Goal: Task Accomplishment & Management: Manage account settings

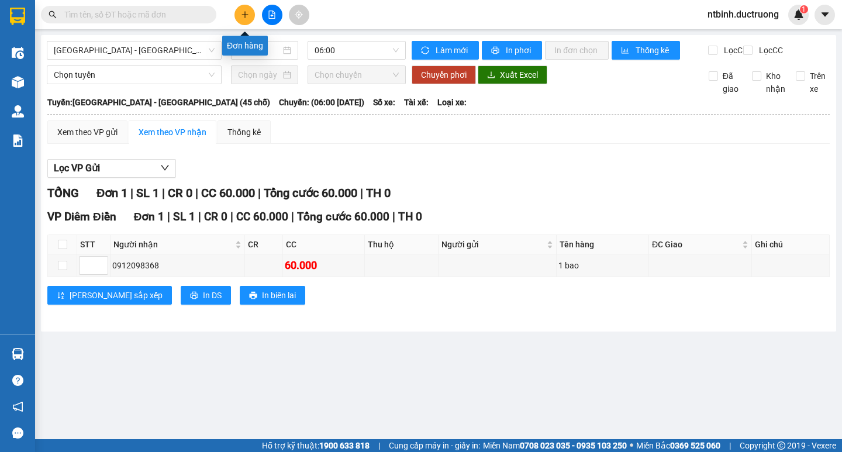
click at [241, 11] on icon "plus" at bounding box center [245, 15] width 8 height 8
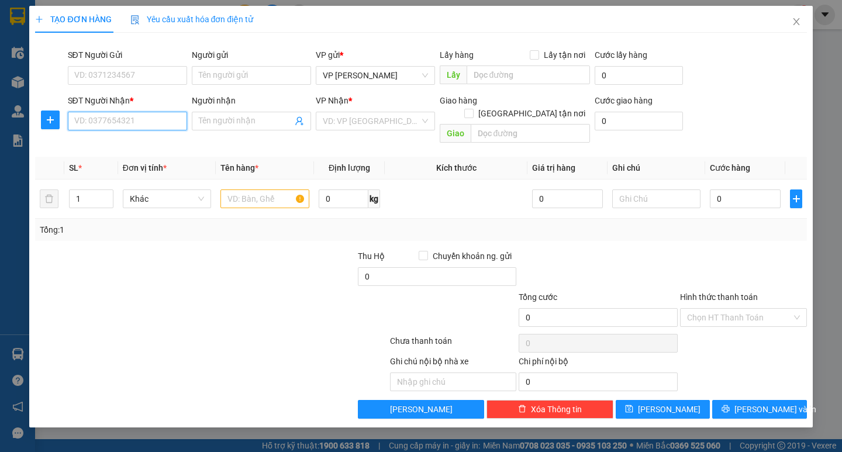
click at [120, 120] on input "SĐT Người Nhận *" at bounding box center [127, 121] width 119 height 19
click at [143, 123] on input "SĐT Người Nhận *" at bounding box center [127, 121] width 119 height 19
click at [114, 146] on div "0965033094" at bounding box center [127, 144] width 105 height 13
type input "0965033094"
click at [251, 189] on input "text" at bounding box center [264, 198] width 88 height 19
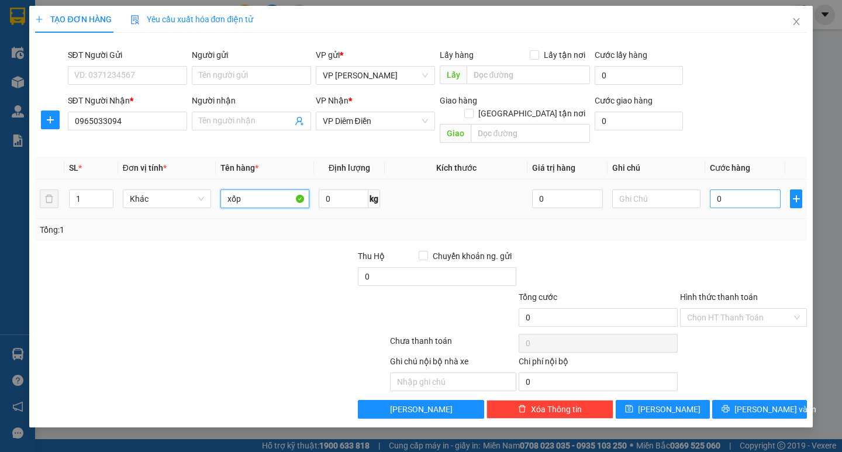
type input "xốp"
click at [732, 191] on input "0" at bounding box center [745, 198] width 71 height 19
click at [716, 189] on input "0" at bounding box center [745, 198] width 71 height 19
type input "50"
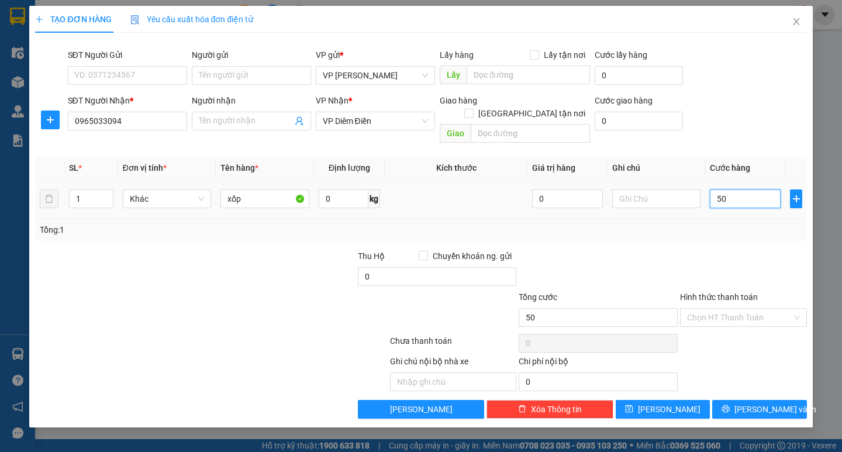
type input "50"
type input "50.000"
click at [775, 234] on div "Transit Pickup Surcharge Ids Transit Deliver Surcharge Ids Transit Deliver Surc…" at bounding box center [420, 230] width 771 height 377
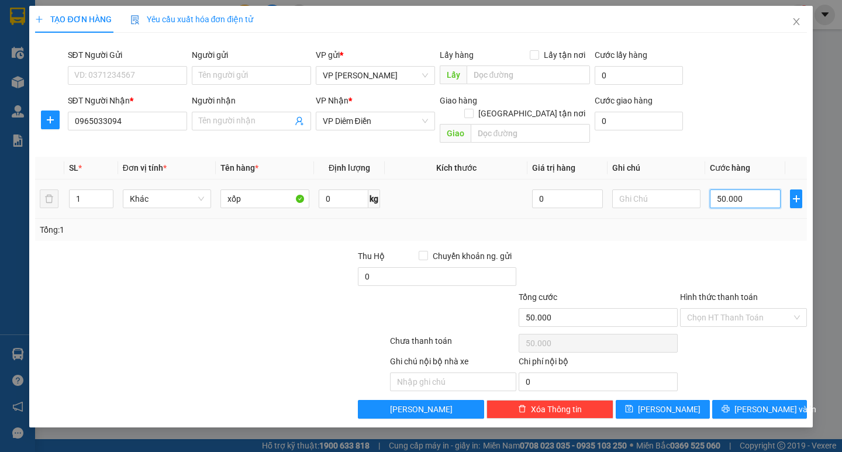
click at [722, 189] on input "50.000" at bounding box center [745, 198] width 71 height 19
type input "0.000"
type input "0"
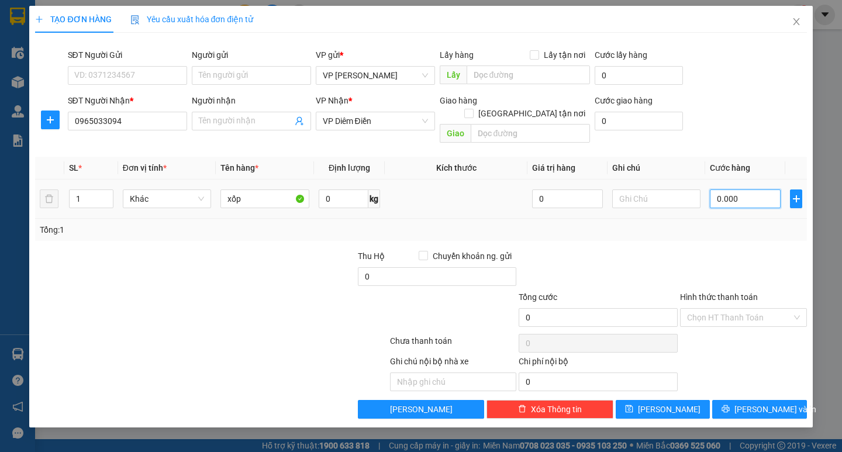
type input "60.000"
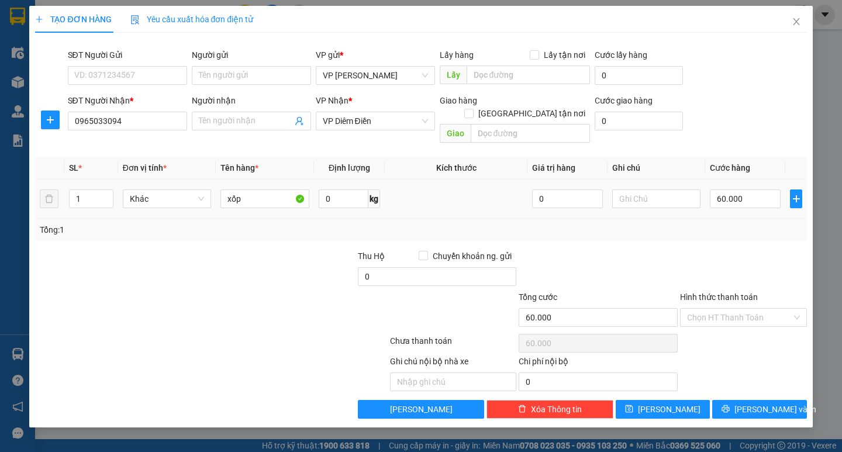
type input "60.000"
click at [729, 250] on div at bounding box center [743, 270] width 129 height 41
click at [771, 403] on span "[PERSON_NAME] và In" at bounding box center [776, 409] width 82 height 13
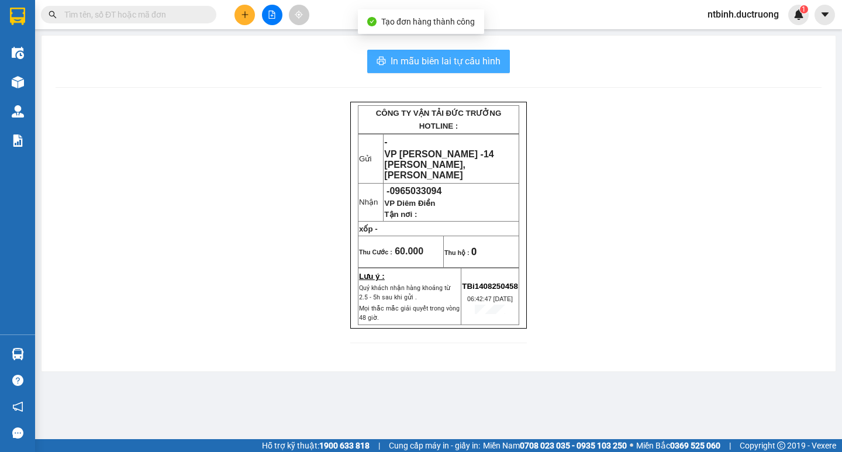
click at [473, 70] on button "In mẫu biên lai tự cấu hình" at bounding box center [438, 61] width 143 height 23
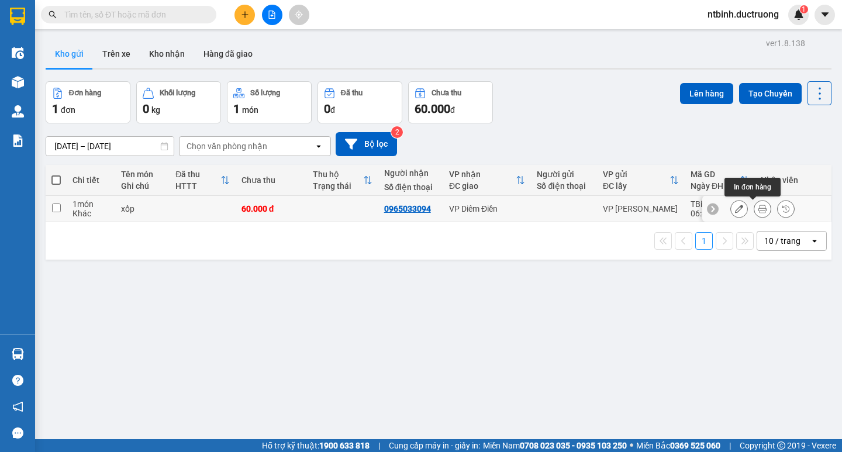
click at [758, 208] on icon at bounding box center [762, 209] width 8 height 8
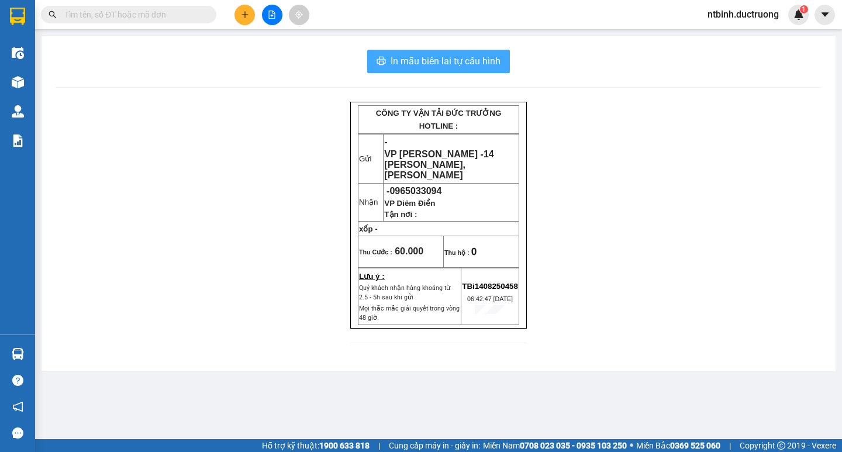
click at [461, 60] on span "In mẫu biên lai tự cấu hình" at bounding box center [446, 61] width 110 height 15
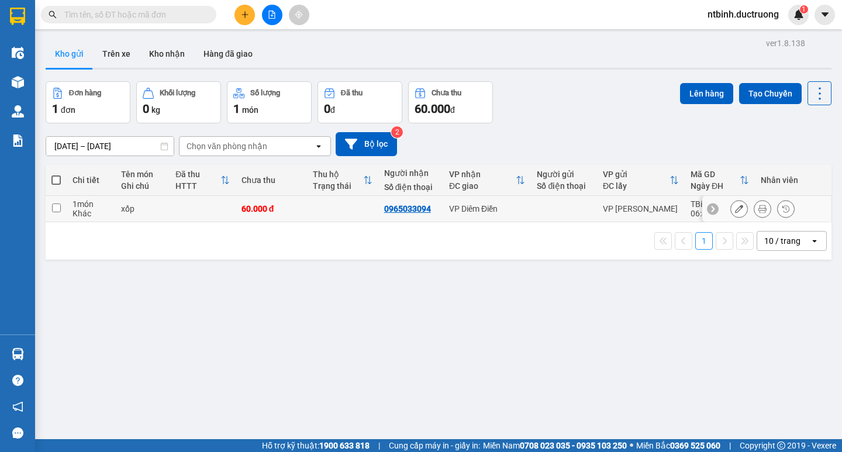
click at [56, 205] on input "checkbox" at bounding box center [56, 208] width 9 height 9
checkbox input "true"
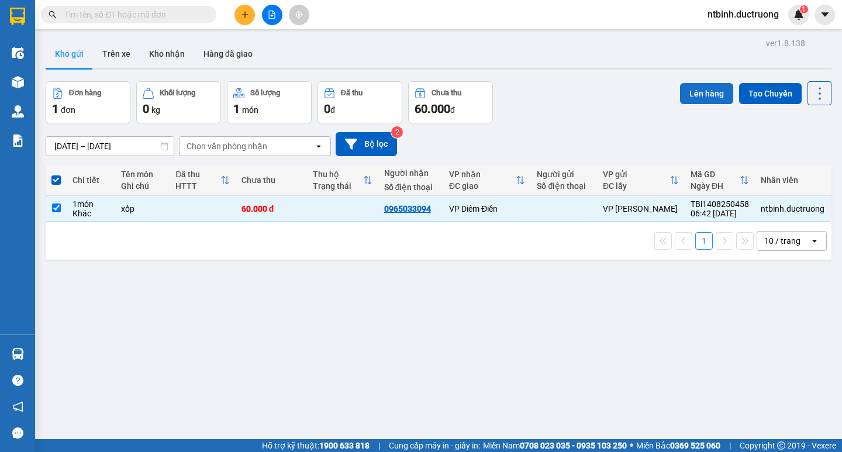
click at [695, 90] on button "Lên hàng" at bounding box center [706, 93] width 53 height 21
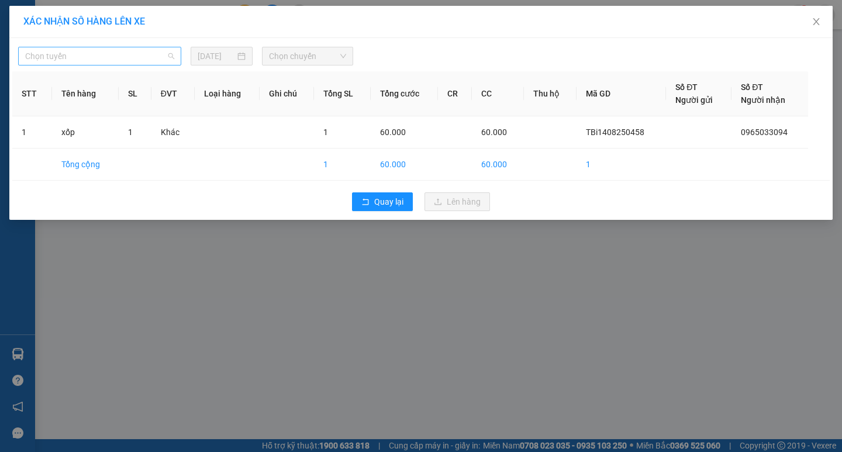
click at [157, 55] on span "Chọn tuyến" at bounding box center [99, 56] width 149 height 18
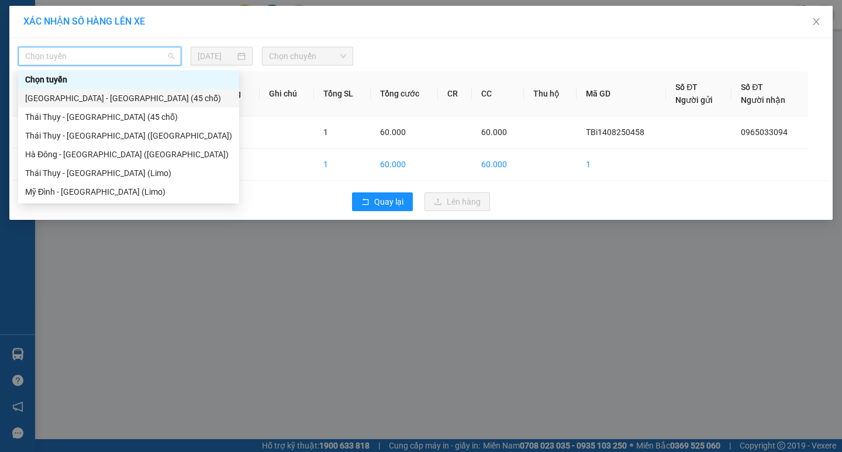
click at [151, 91] on div "[GEOGRAPHIC_DATA] - [GEOGRAPHIC_DATA] (45 chỗ)" at bounding box center [128, 98] width 221 height 19
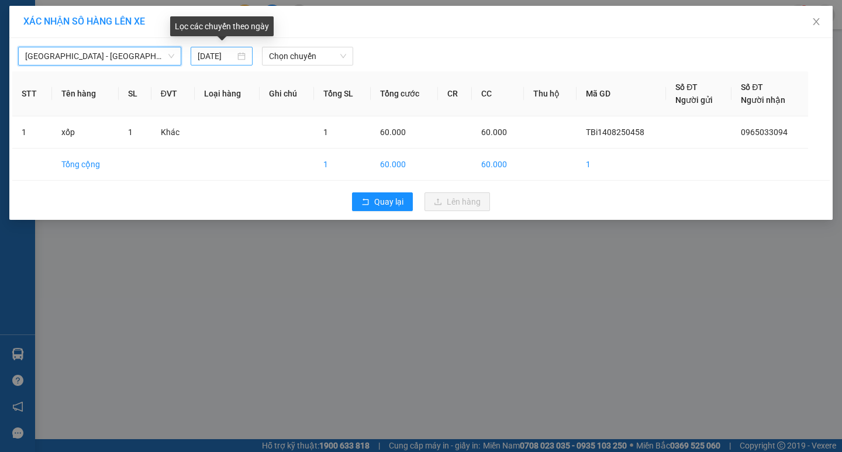
click at [246, 55] on div "[DATE]" at bounding box center [222, 56] width 49 height 13
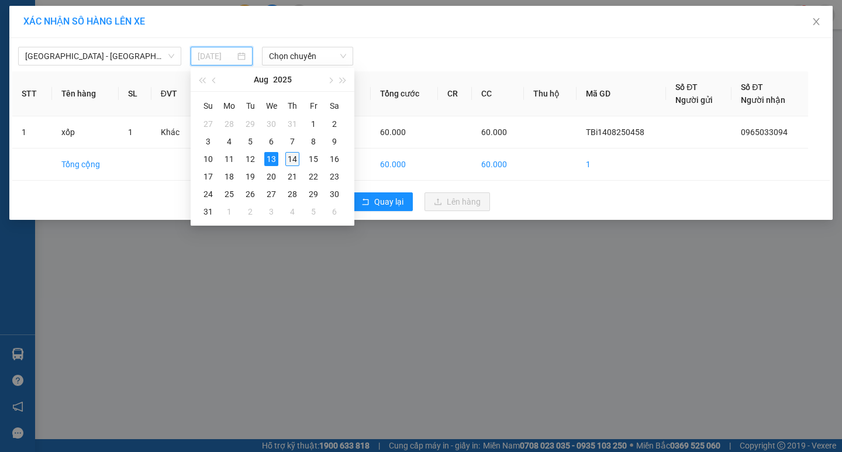
click at [294, 161] on div "14" at bounding box center [292, 159] width 14 height 14
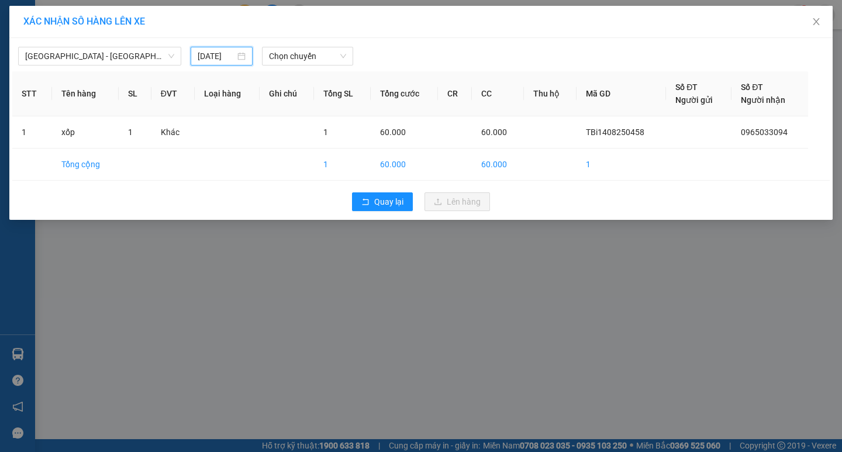
type input "[DATE]"
click at [339, 56] on span "Chọn chuyến" at bounding box center [307, 56] width 77 height 18
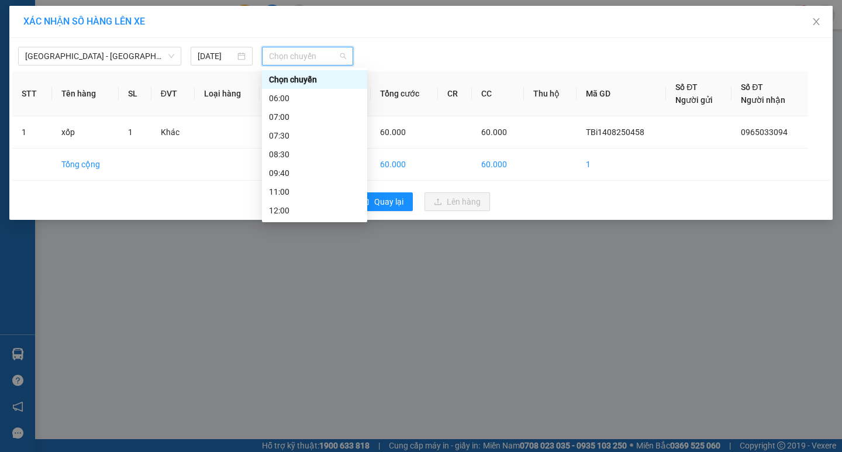
scroll to position [0, 0]
click at [308, 113] on div "07:00" at bounding box center [314, 117] width 91 height 13
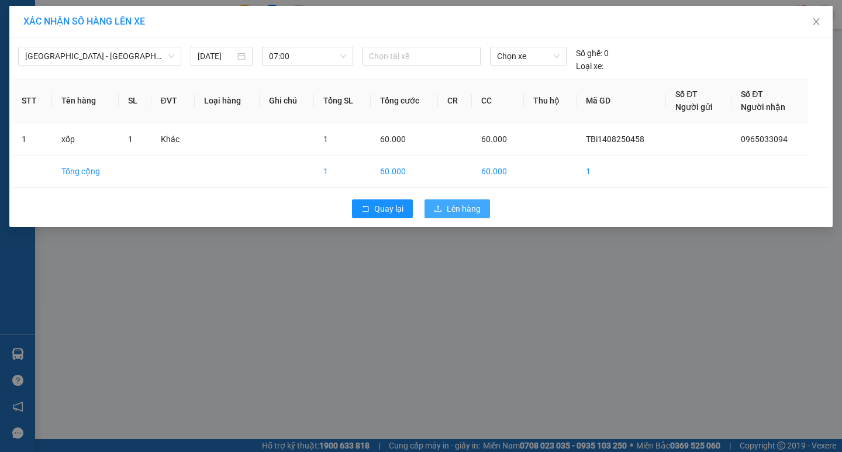
click at [448, 213] on span "Lên hàng" at bounding box center [464, 208] width 34 height 13
click at [465, 212] on span "Lên hàng" at bounding box center [464, 208] width 34 height 13
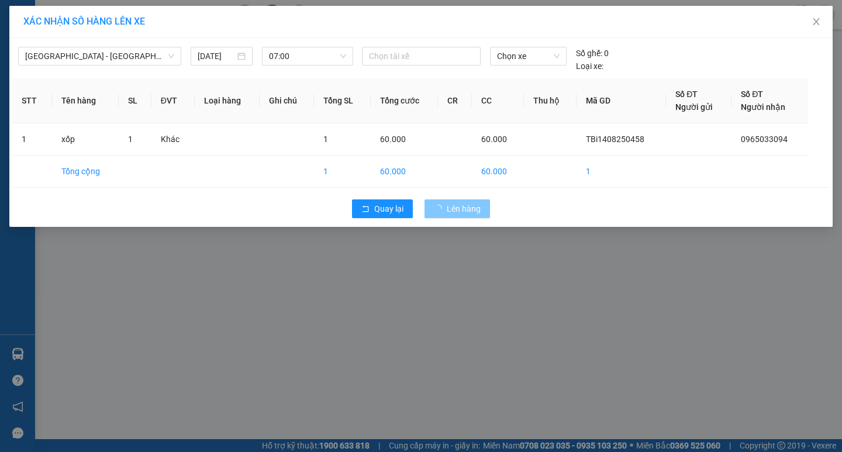
click at [465, 212] on span "Lên hàng" at bounding box center [464, 208] width 34 height 13
click at [819, 15] on span "Close" at bounding box center [816, 22] width 33 height 33
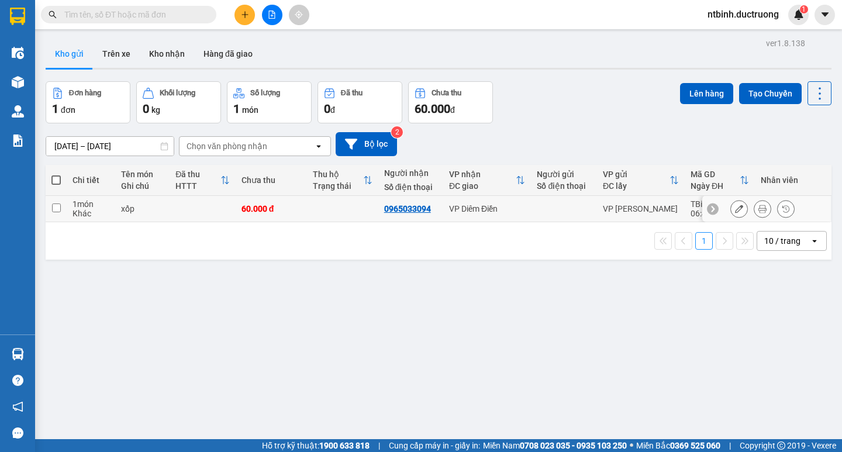
click at [49, 209] on td at bounding box center [56, 209] width 21 height 26
checkbox input "true"
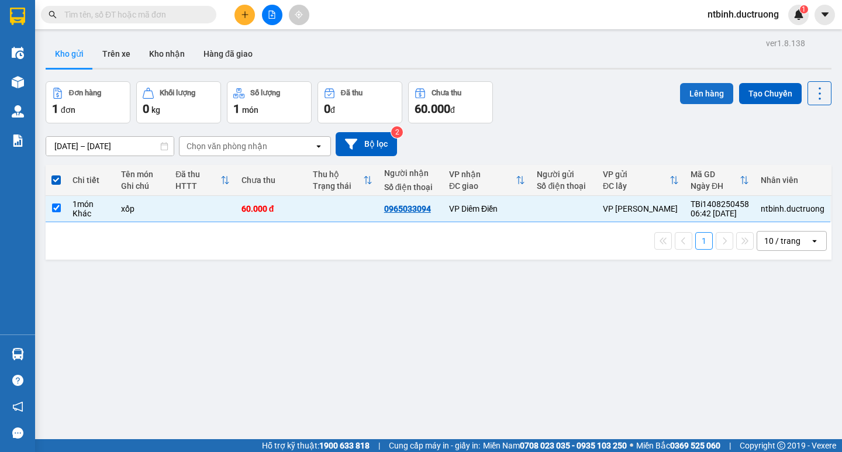
click at [683, 98] on button "Lên hàng" at bounding box center [706, 93] width 53 height 21
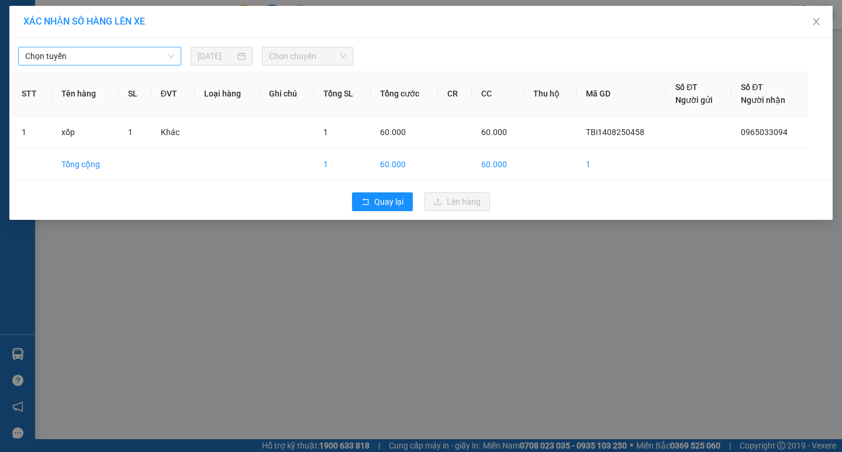
click at [165, 54] on span "Chọn tuyến" at bounding box center [99, 56] width 149 height 18
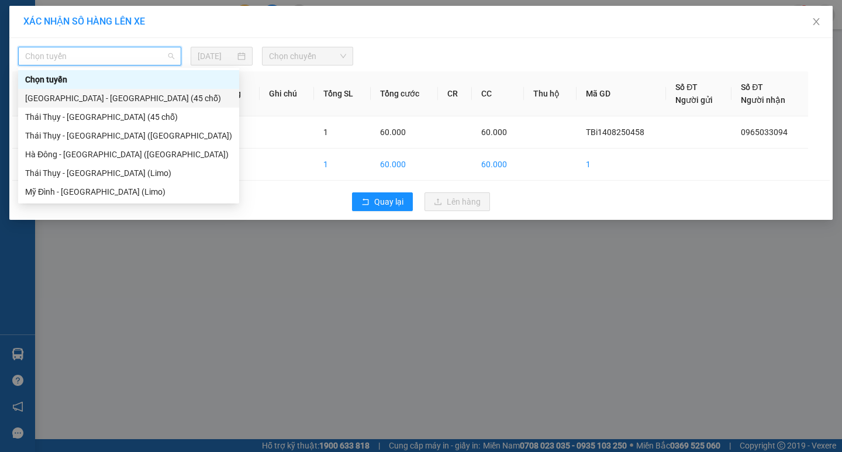
click at [150, 95] on div "[GEOGRAPHIC_DATA] - [GEOGRAPHIC_DATA] (45 chỗ)" at bounding box center [128, 98] width 207 height 13
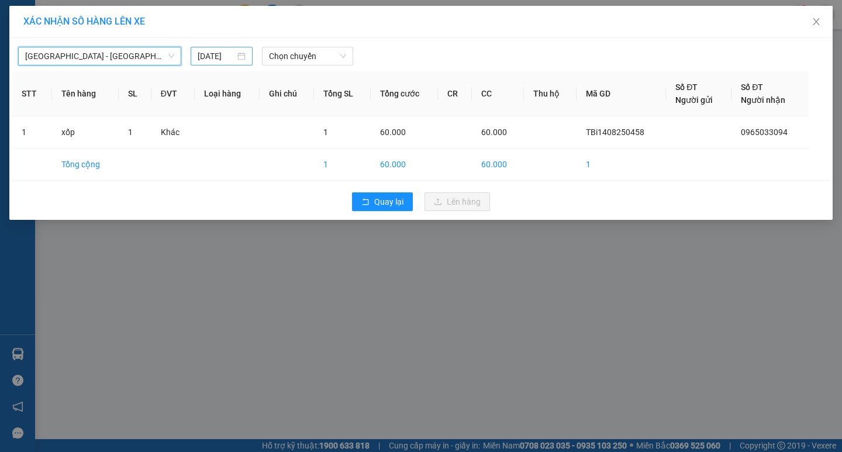
click at [249, 58] on div "[DATE]" at bounding box center [222, 56] width 63 height 19
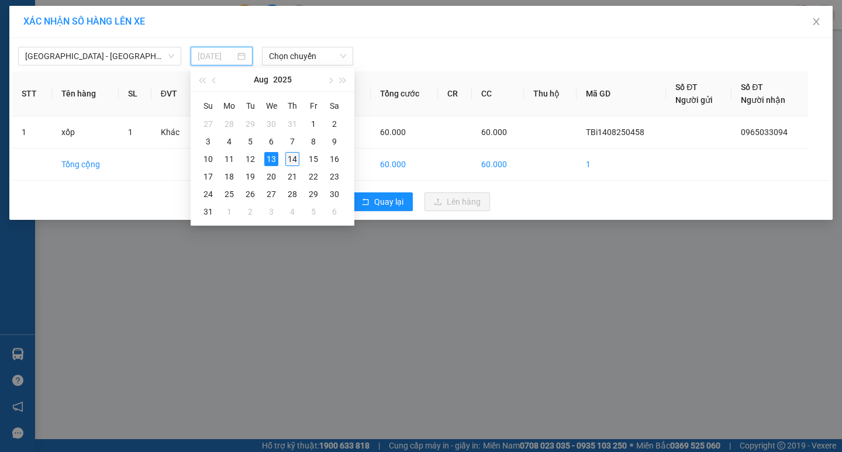
click at [288, 158] on div "14" at bounding box center [292, 159] width 14 height 14
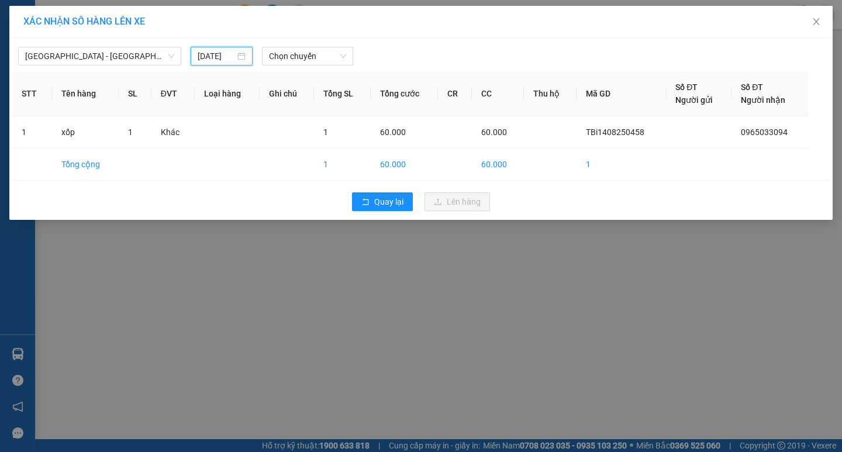
type input "[DATE]"
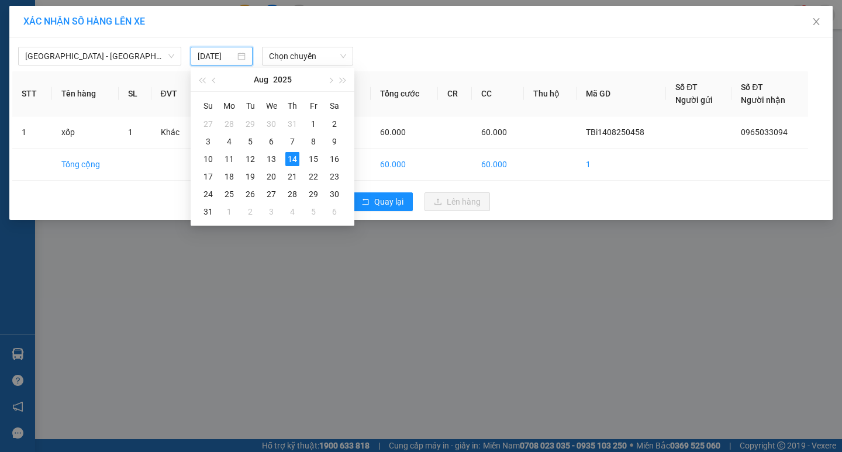
drag, startPoint x: 218, startPoint y: 54, endPoint x: 351, endPoint y: 81, distance: 136.0
click at [346, 82] on body "Kết quả tìm kiếm ( 0 ) Bộ lọc No Data ntbinh.ductruong 1 Điều hành xe Kho hàng …" at bounding box center [421, 226] width 842 height 452
click at [459, 54] on div at bounding box center [525, 56] width 338 height 19
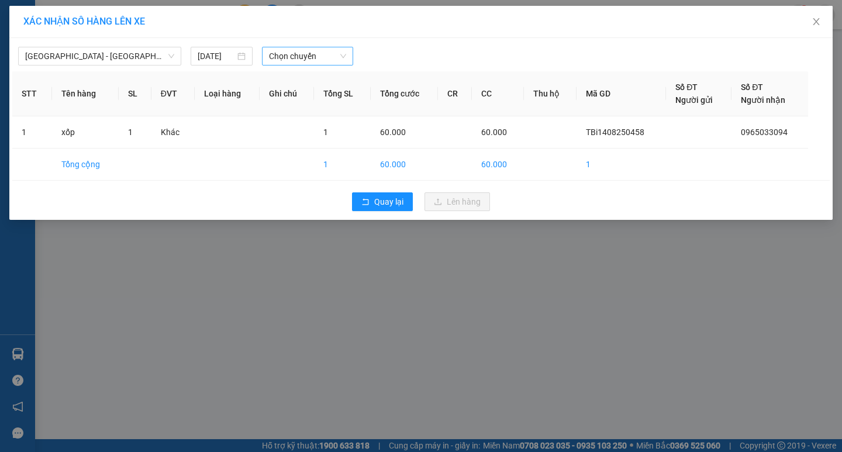
click at [346, 57] on span "Chọn chuyến" at bounding box center [307, 56] width 77 height 18
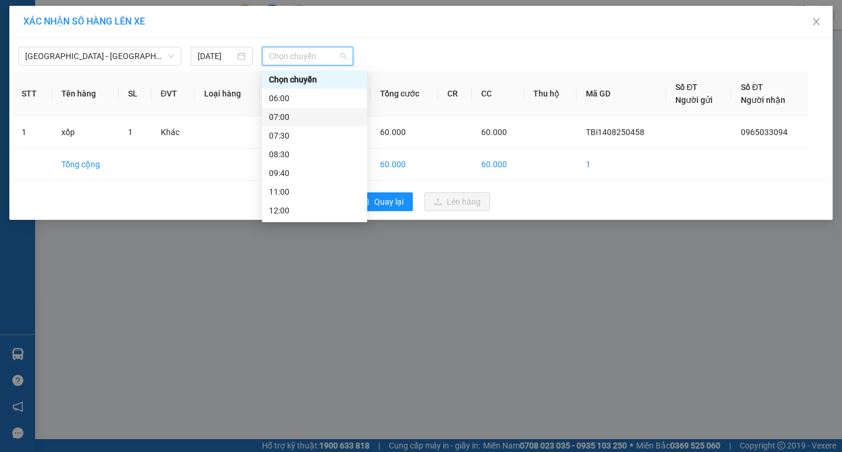
click at [339, 116] on div "07:00" at bounding box center [314, 117] width 91 height 13
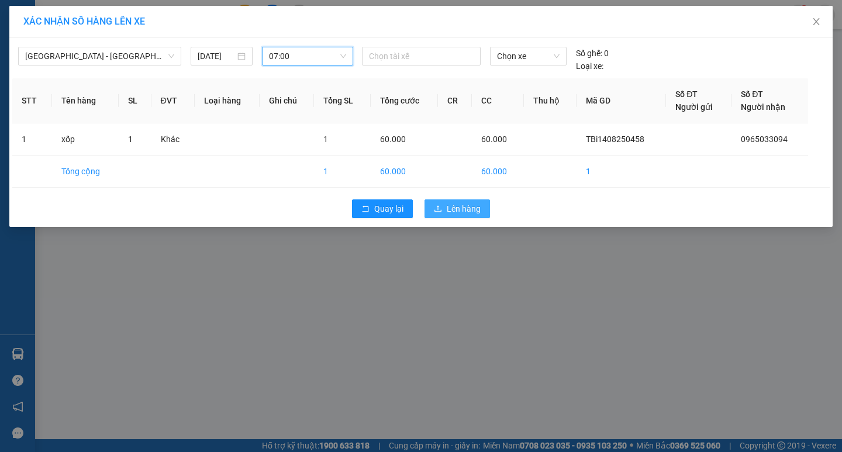
click at [458, 209] on span "Lên hàng" at bounding box center [464, 208] width 34 height 13
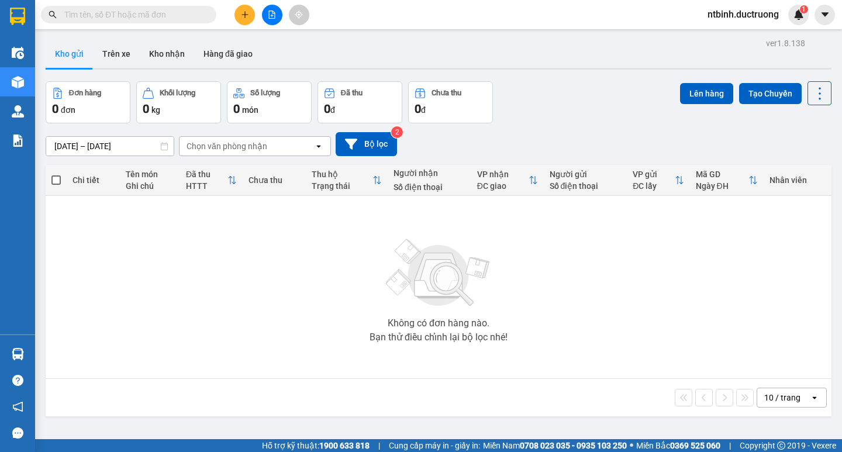
click at [236, 12] on button at bounding box center [245, 15] width 20 height 20
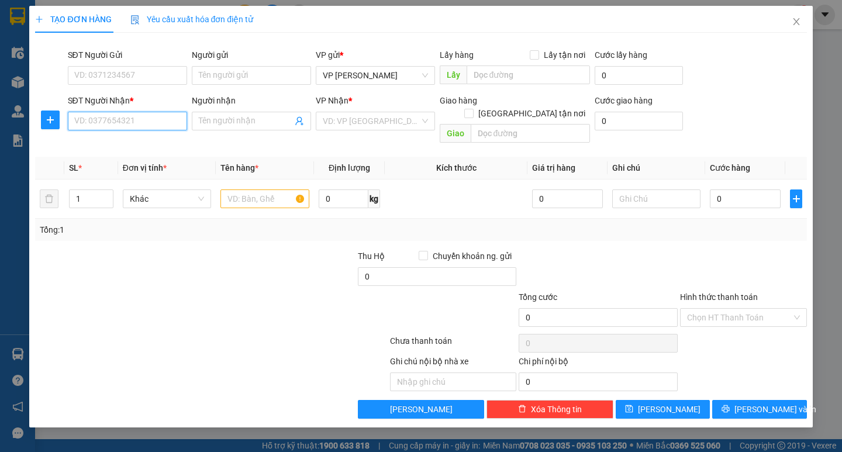
click at [144, 121] on input "SĐT Người Nhận *" at bounding box center [127, 121] width 119 height 19
click at [136, 164] on div "0936533929" at bounding box center [127, 163] width 105 height 13
click at [426, 123] on span "VP Diêm Điền" at bounding box center [375, 121] width 105 height 18
type input "0936533929"
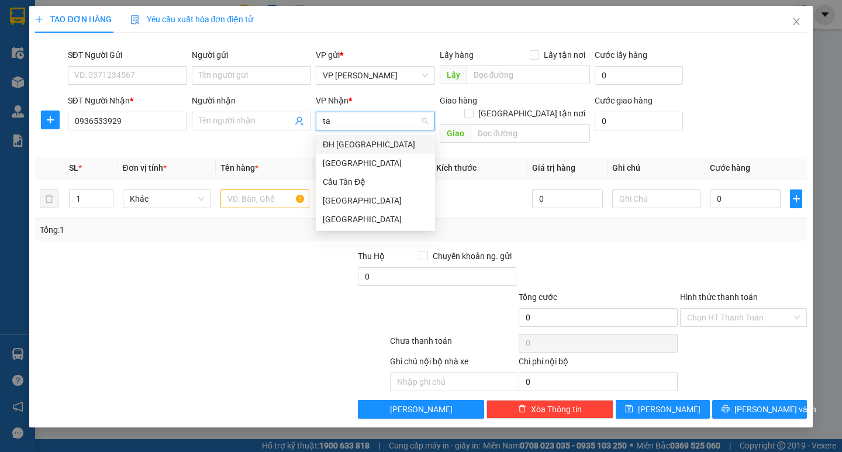
type input "tâ"
click at [364, 145] on div "ĐH [GEOGRAPHIC_DATA]" at bounding box center [375, 144] width 105 height 13
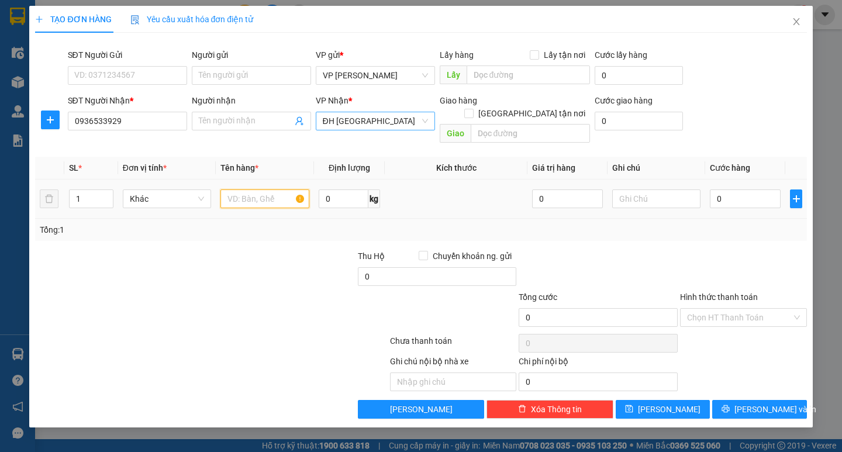
click at [245, 189] on input "text" at bounding box center [264, 198] width 88 height 19
type input "1 cuộn"
click at [733, 189] on input "0" at bounding box center [745, 198] width 71 height 19
click at [717, 189] on input "0" at bounding box center [745, 198] width 71 height 19
type input "50"
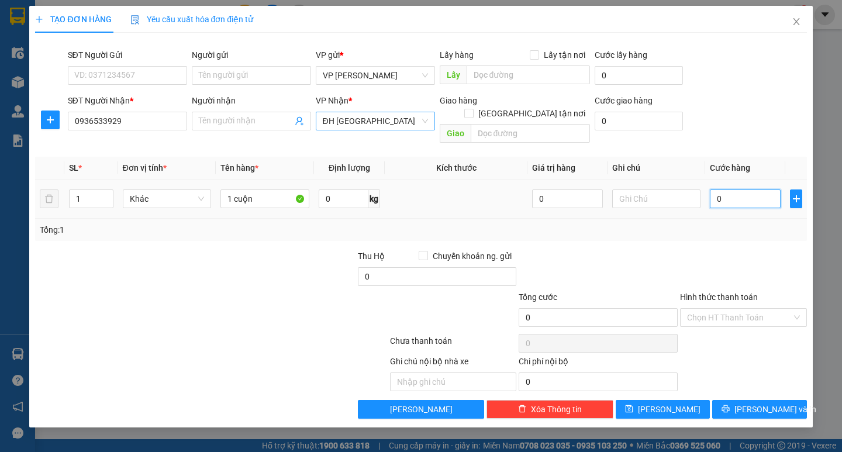
type input "50"
click at [748, 256] on div at bounding box center [743, 270] width 129 height 41
type input "50.000"
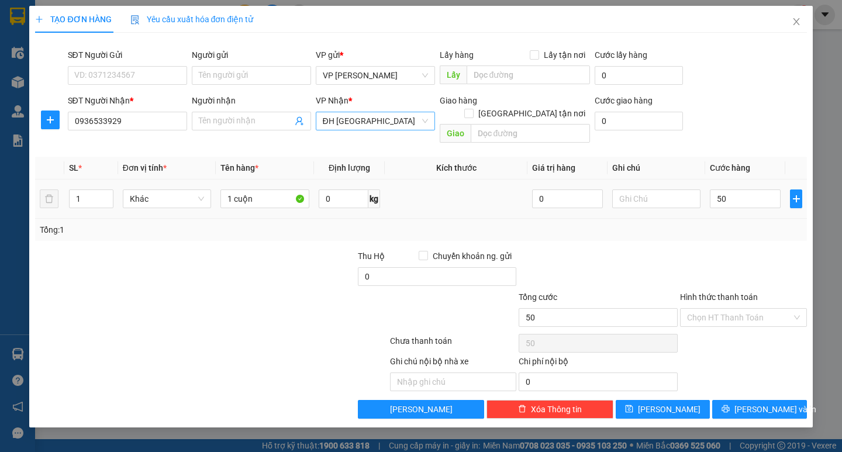
type input "50.000"
click at [760, 403] on span "[PERSON_NAME] và In" at bounding box center [776, 409] width 82 height 13
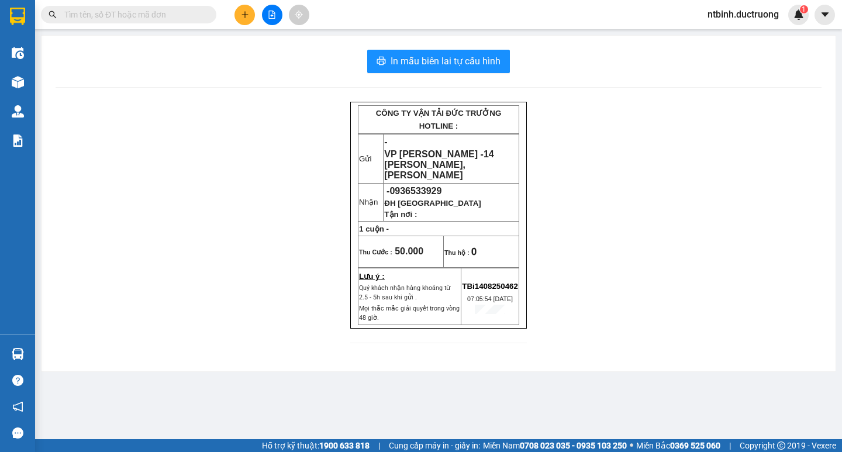
drag, startPoint x: 234, startPoint y: 111, endPoint x: 440, endPoint y: 104, distance: 206.0
click at [236, 111] on div "CÔNG TY VẬN TẢI ĐỨC TRƯỞNG HOTLINE : Gửi - VP [PERSON_NAME] - 14 [PERSON_NAME],…" at bounding box center [439, 230] width 766 height 256
click at [463, 65] on span "In mẫu biên lai tự cấu hình" at bounding box center [446, 61] width 110 height 15
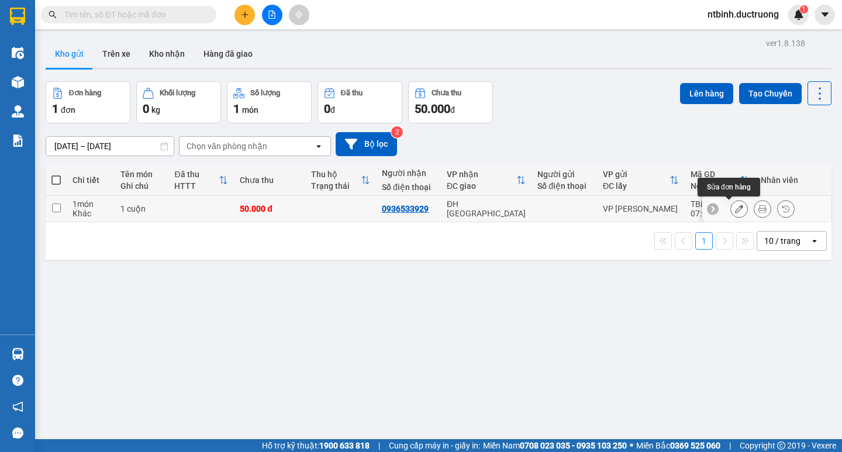
click at [735, 208] on icon at bounding box center [739, 209] width 8 height 8
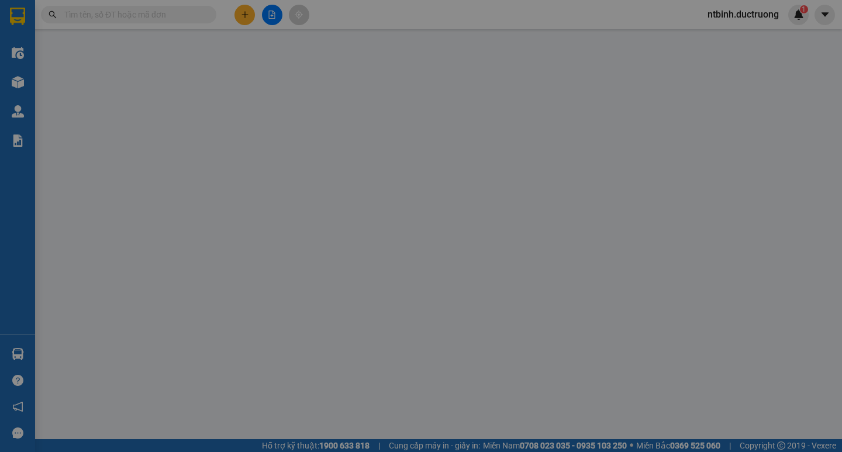
type input "0936533929"
type input "50.000"
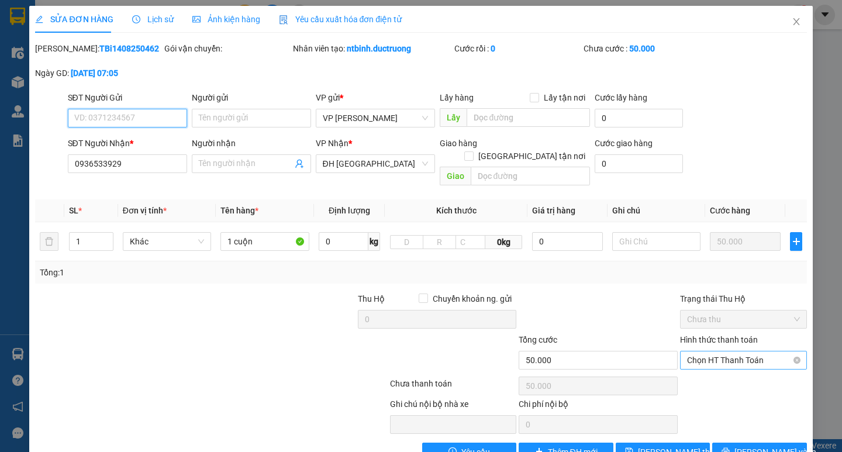
click at [793, 351] on div "Chọn HT Thanh Toán" at bounding box center [743, 360] width 127 height 19
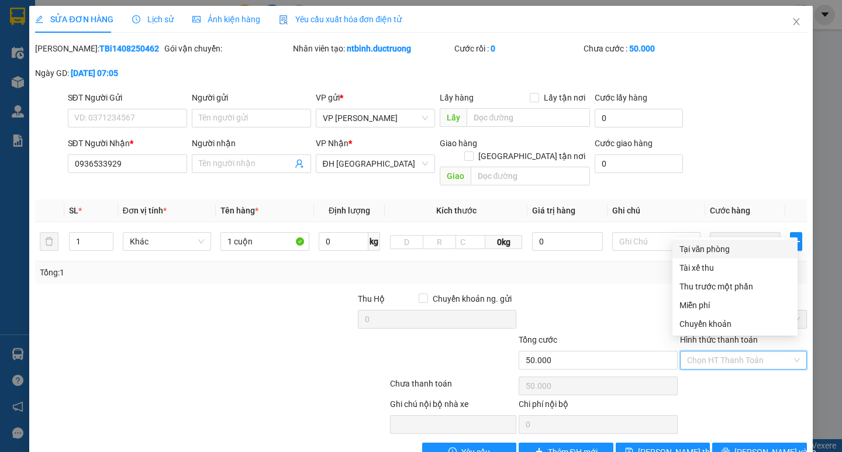
click at [725, 253] on div "Tại văn phòng" at bounding box center [735, 249] width 111 height 13
type input "0"
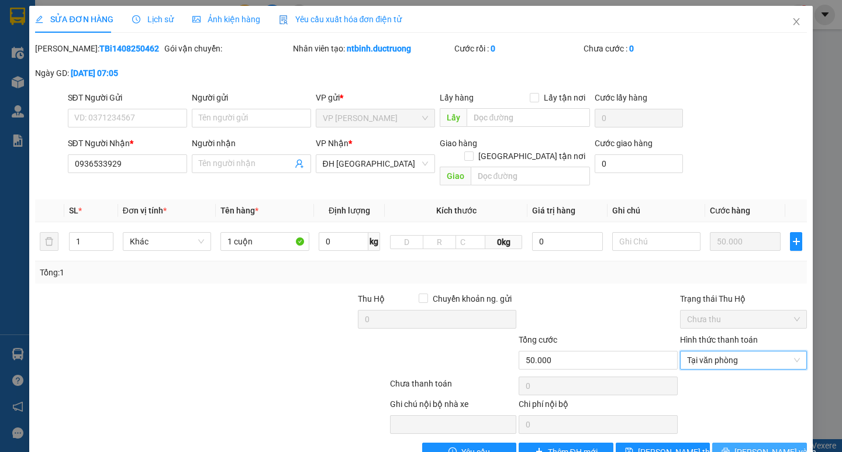
click at [745, 446] on span "[PERSON_NAME] và In" at bounding box center [776, 452] width 82 height 13
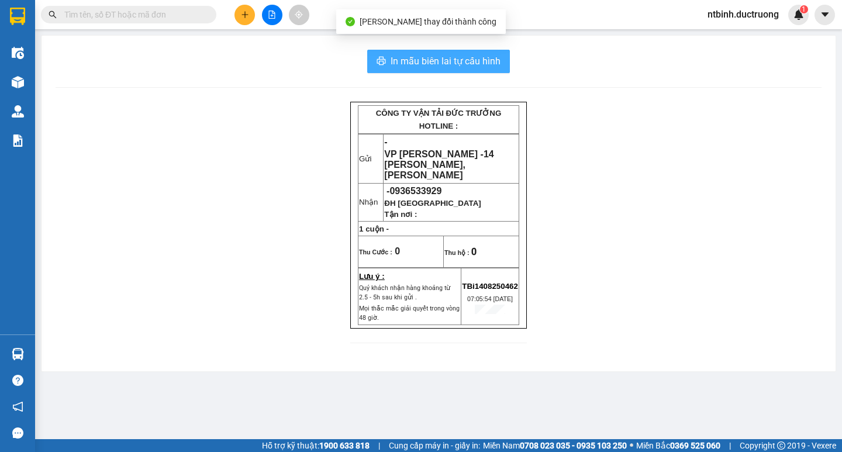
click at [443, 57] on span "In mẫu biên lai tự cấu hình" at bounding box center [446, 61] width 110 height 15
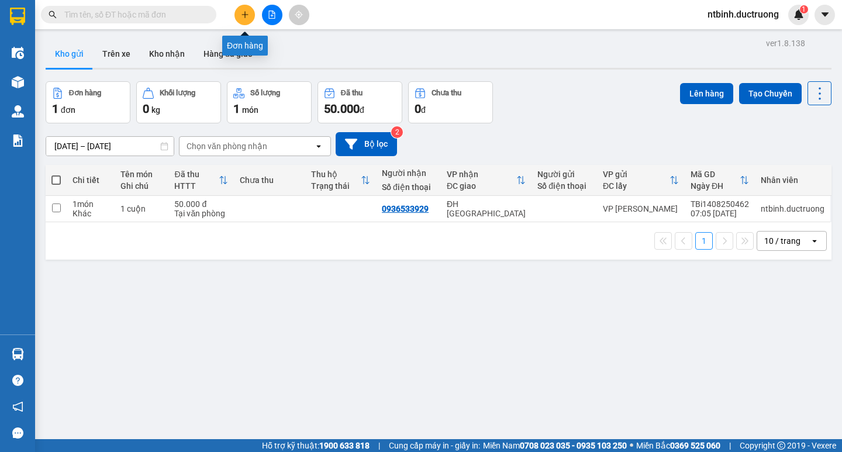
click at [246, 14] on icon "plus" at bounding box center [245, 15] width 8 height 8
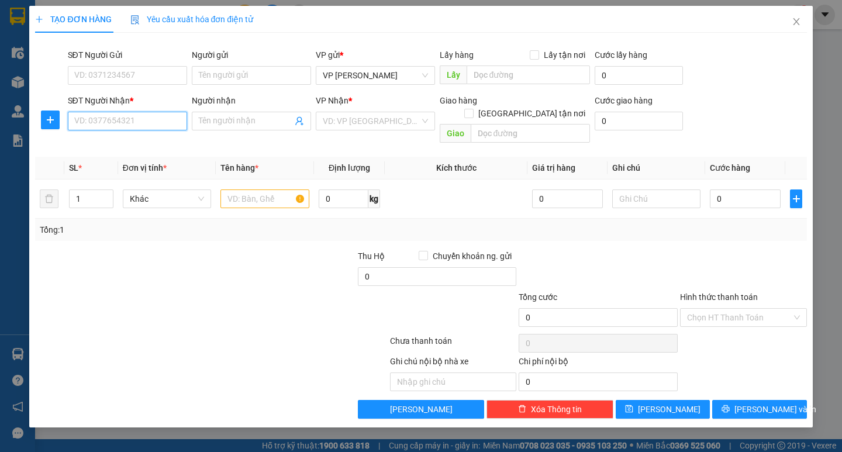
click at [141, 119] on input "SĐT Người Nhận *" at bounding box center [127, 121] width 119 height 19
click at [144, 119] on input "SĐT Người Nhận *" at bounding box center [127, 121] width 119 height 19
type input "0869912304"
click at [138, 145] on div "0869912304 - Qte" at bounding box center [127, 144] width 105 height 13
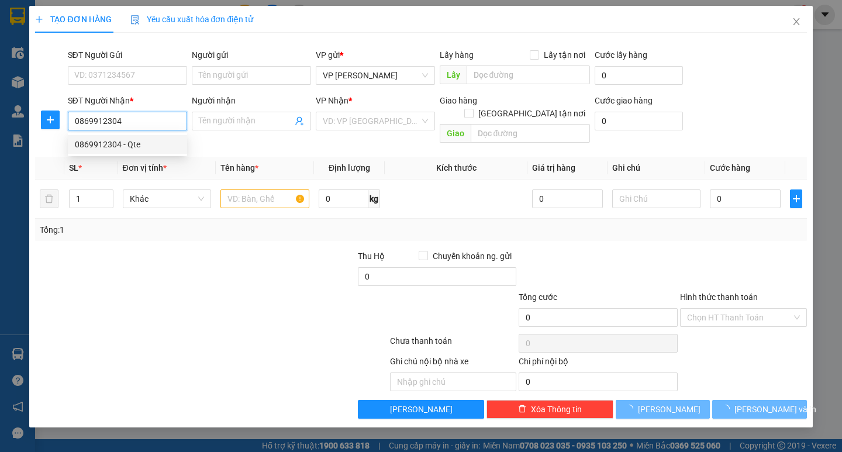
type input "Qte"
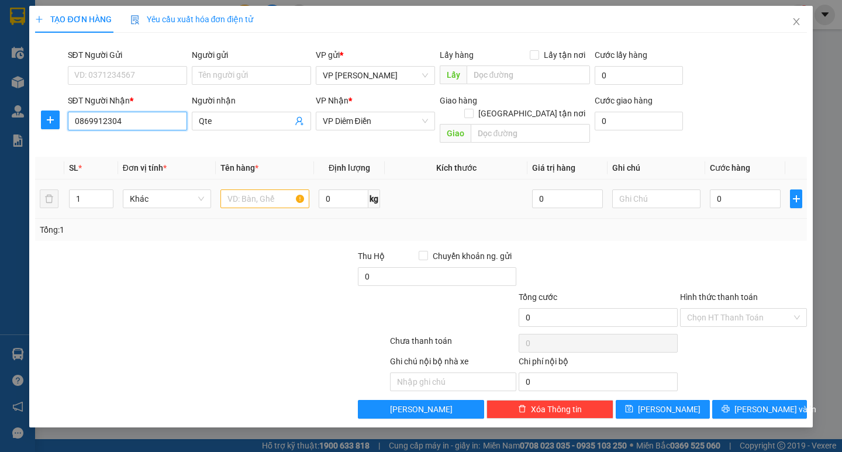
type input "0869912304"
click at [260, 189] on input "text" at bounding box center [264, 198] width 88 height 19
type input "mõm"
click at [727, 189] on input "0" at bounding box center [745, 198] width 71 height 19
click at [717, 189] on input "0" at bounding box center [745, 198] width 71 height 19
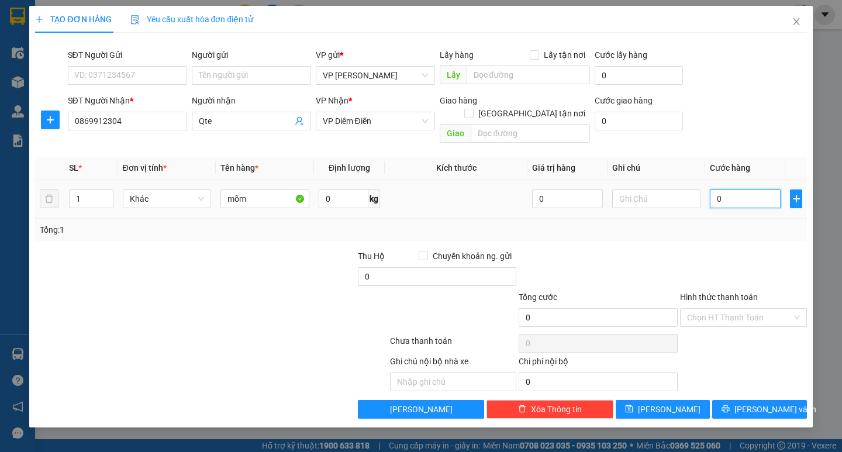
type input "30"
click at [727, 230] on div "Transit Pickup Surcharge Ids Transit Deliver Surcharge Ids Transit Deliver Surc…" at bounding box center [420, 230] width 771 height 377
type input "30.000"
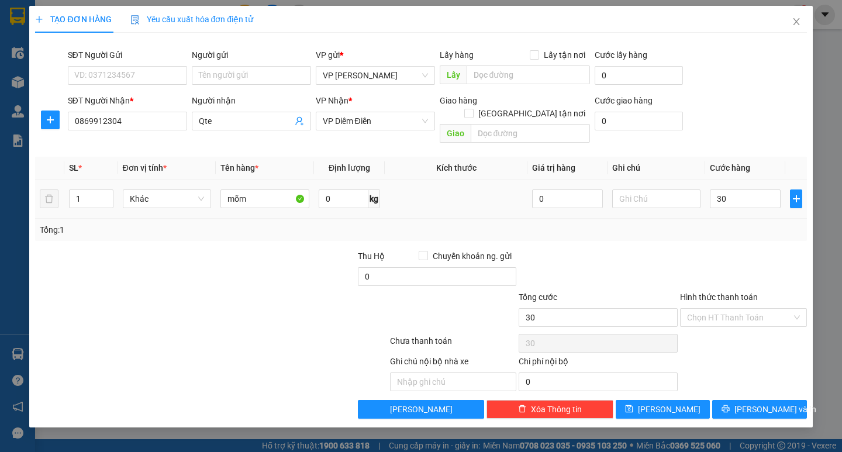
type input "30.000"
click at [761, 405] on button "[PERSON_NAME] và In" at bounding box center [759, 409] width 94 height 19
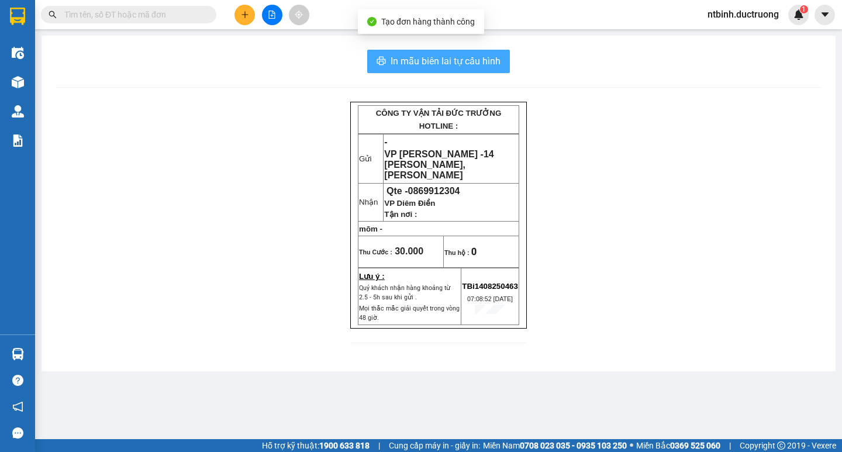
click at [459, 62] on span "In mẫu biên lai tự cấu hình" at bounding box center [446, 61] width 110 height 15
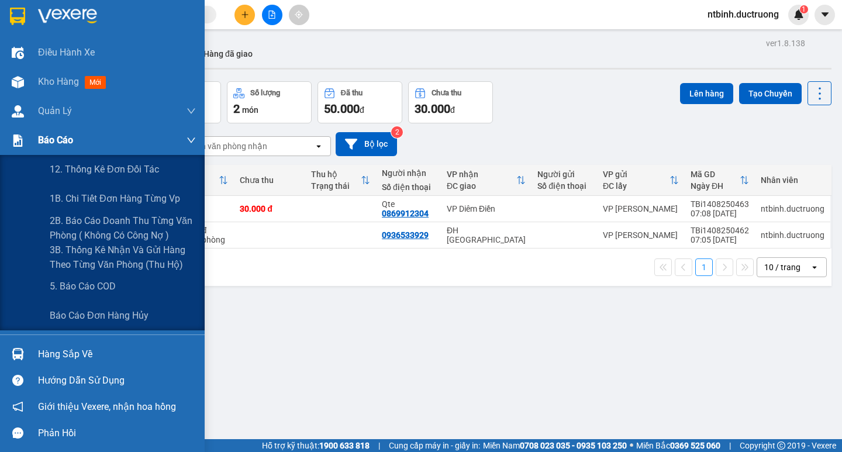
click at [28, 139] on div "Báo cáo" at bounding box center [102, 140] width 205 height 29
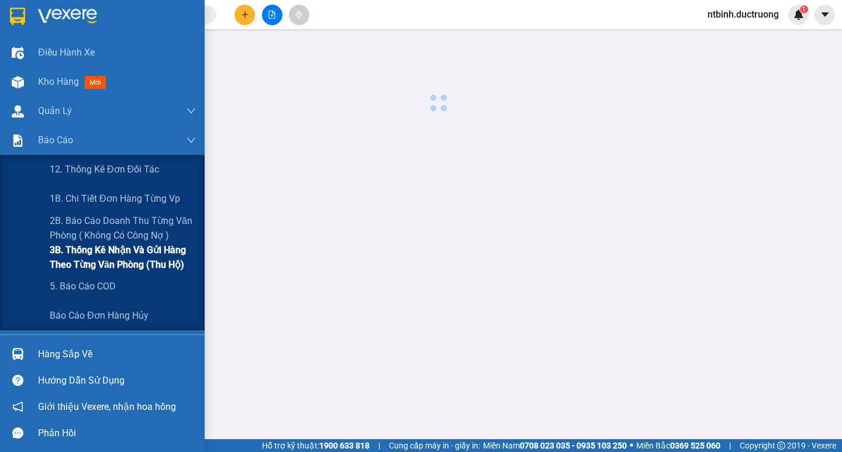
click at [113, 255] on span "3B. Thống kê nhận và gửi hàng theo từng văn phòng (thu hộ)" at bounding box center [123, 257] width 146 height 29
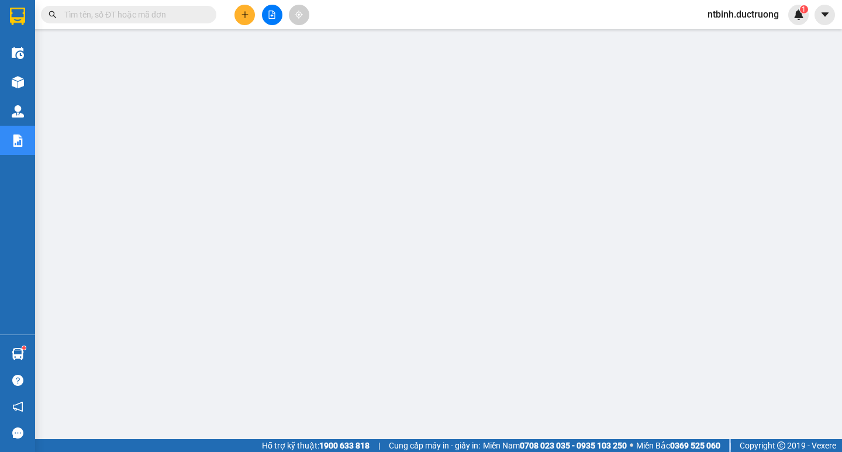
click at [733, 451] on html "Kết quả tìm kiếm ( 0 ) Bộ lọc No Data ntbinh.ductruong 1 Điều hành xe Kho hàng …" at bounding box center [421, 226] width 842 height 452
click at [253, 6] on div at bounding box center [272, 15] width 88 height 20
click at [248, 14] on icon "plus" at bounding box center [245, 15] width 8 height 8
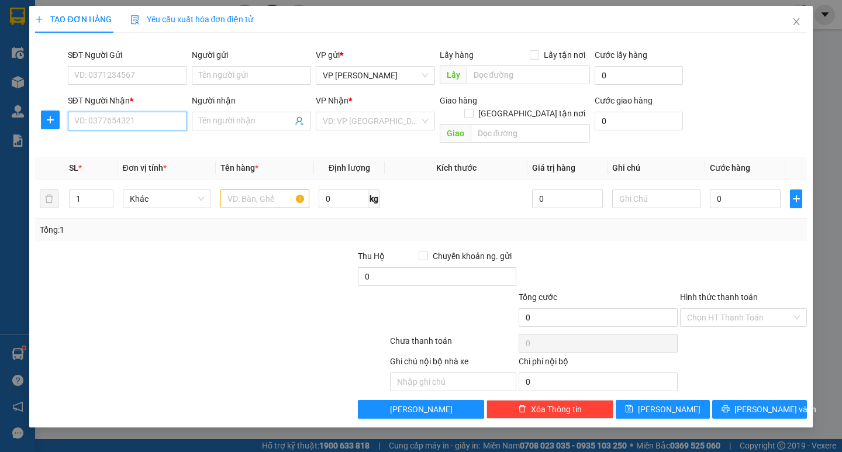
click at [132, 124] on input "SĐT Người Nhận *" at bounding box center [127, 121] width 119 height 19
drag, startPoint x: 132, startPoint y: 124, endPoint x: 7, endPoint y: 111, distance: 125.3
click at [0, 108] on div "TẠO ĐƠN HÀNG Yêu cầu xuất hóa đơn điện tử Transit Pickup Surcharge Ids Transit …" at bounding box center [421, 226] width 842 height 452
type input "0962785266"
click at [129, 81] on input "SĐT Người Gửi" at bounding box center [127, 75] width 119 height 19
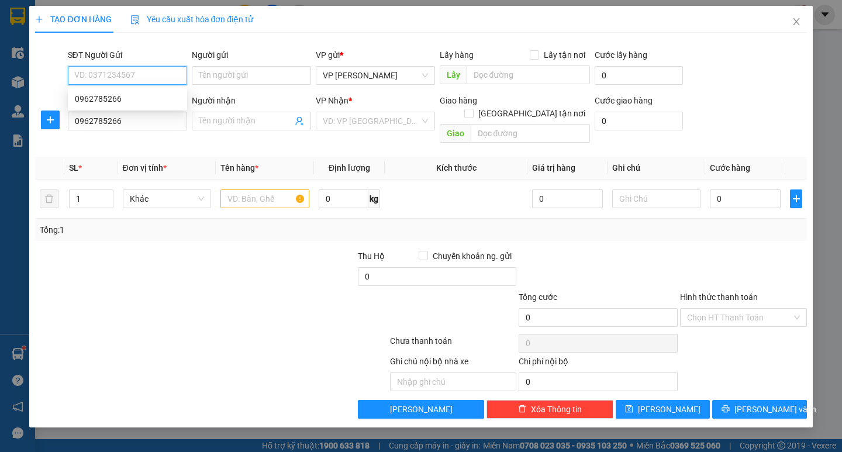
paste input "0962785266"
type input "0962785266"
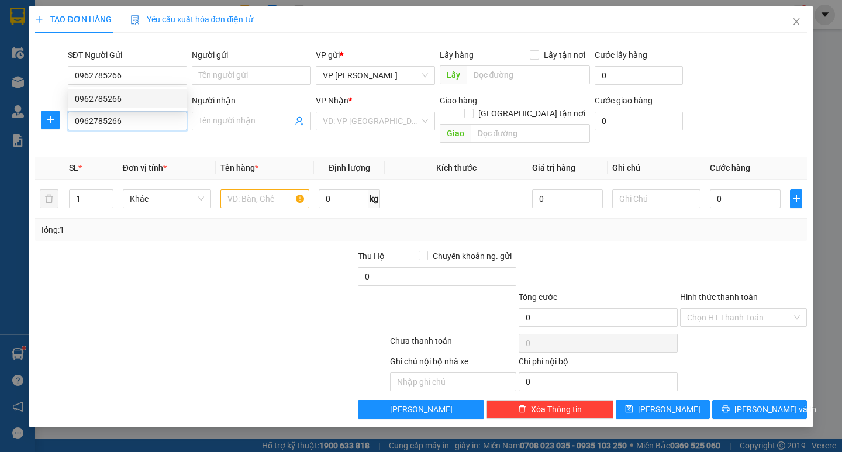
click at [127, 121] on input "0962785266" at bounding box center [127, 121] width 119 height 19
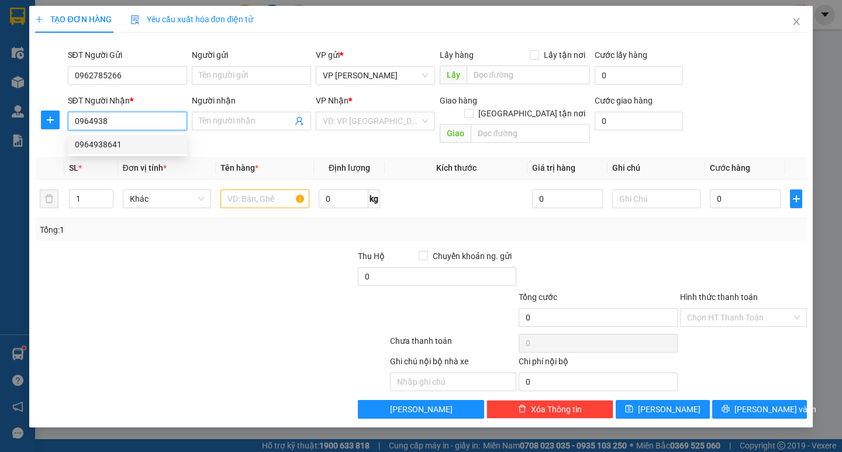
click at [127, 143] on div "0964938641" at bounding box center [127, 144] width 105 height 13
type input "0964938641"
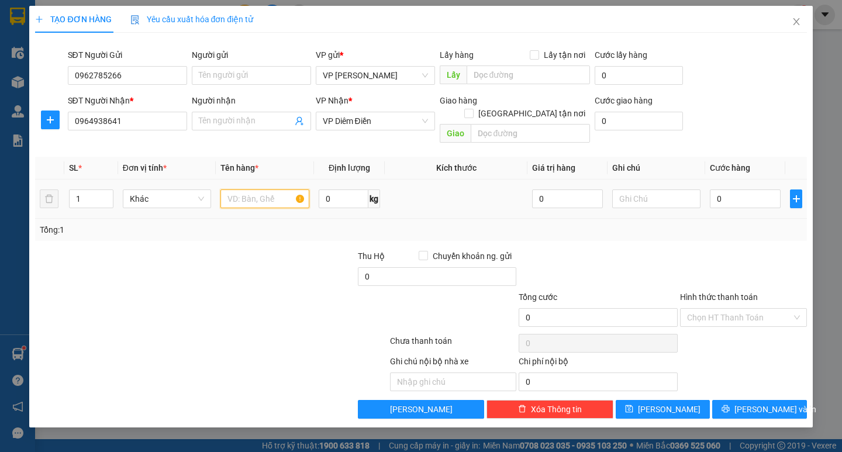
click at [245, 192] on input "text" at bounding box center [264, 198] width 88 height 19
type input "mõm"
click at [718, 189] on input "0" at bounding box center [745, 198] width 71 height 19
click at [702, 185] on td at bounding box center [657, 199] width 98 height 39
click at [712, 189] on input "0" at bounding box center [745, 198] width 71 height 19
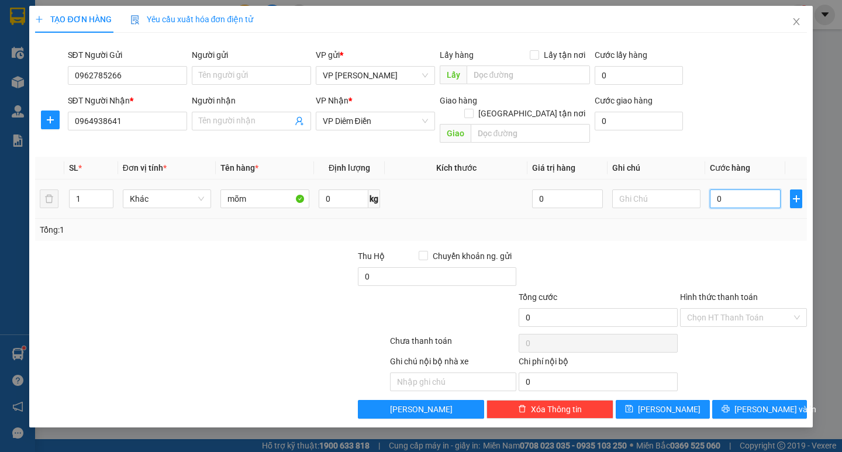
click at [730, 189] on input "0" at bounding box center [745, 198] width 71 height 19
click at [715, 189] on input "0" at bounding box center [745, 198] width 71 height 19
type input "30"
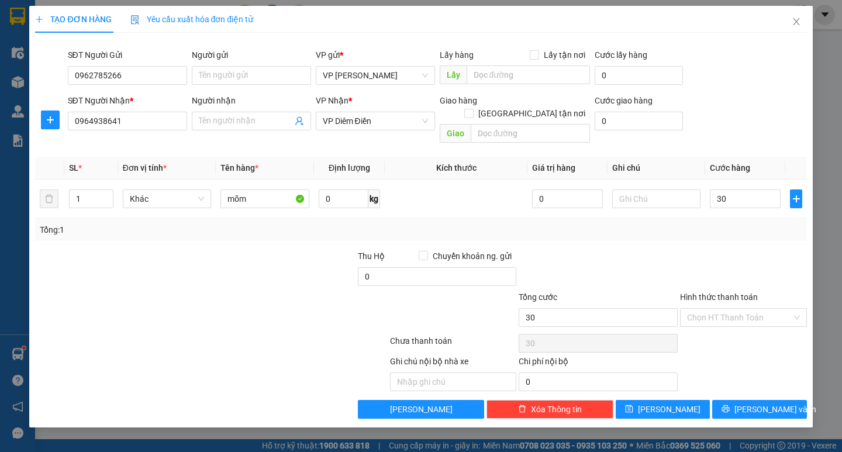
click at [755, 228] on div "Transit Pickup Surcharge Ids Transit Deliver Surcharge Ids Transit Deliver Surc…" at bounding box center [420, 230] width 771 height 377
type input "30.000"
click at [785, 309] on input "Hình thức thanh toán" at bounding box center [739, 318] width 105 height 18
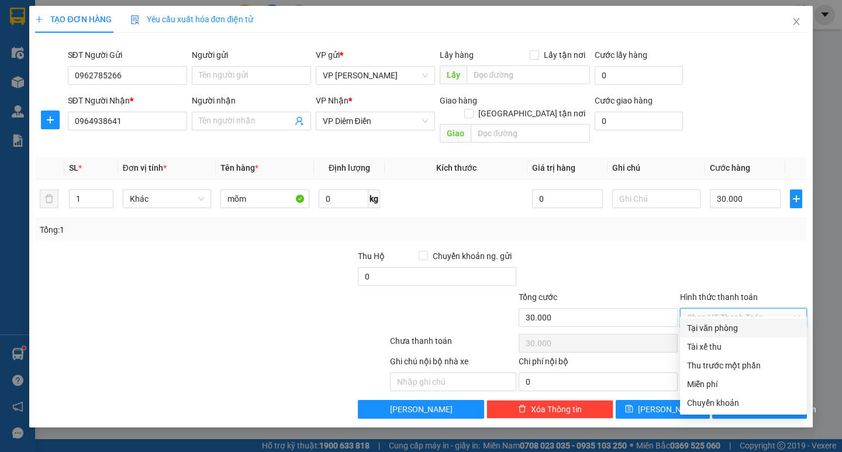
click at [746, 327] on div "Tại văn phòng" at bounding box center [743, 328] width 113 height 13
type input "0"
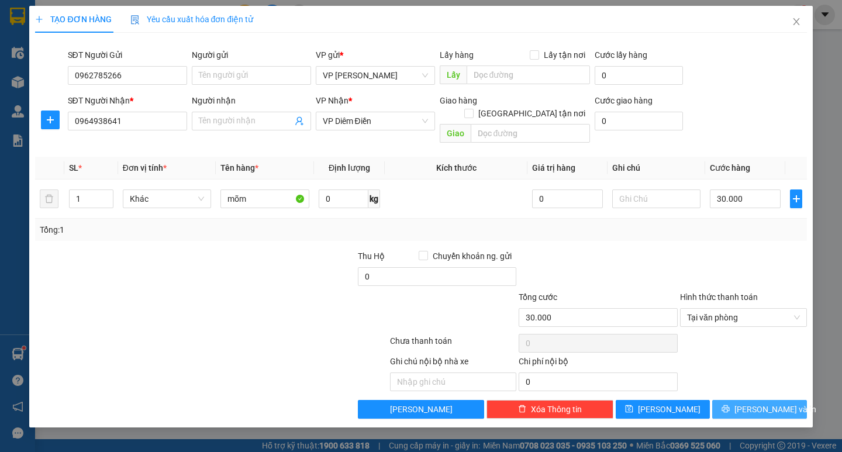
click at [768, 404] on button "[PERSON_NAME] và In" at bounding box center [759, 409] width 94 height 19
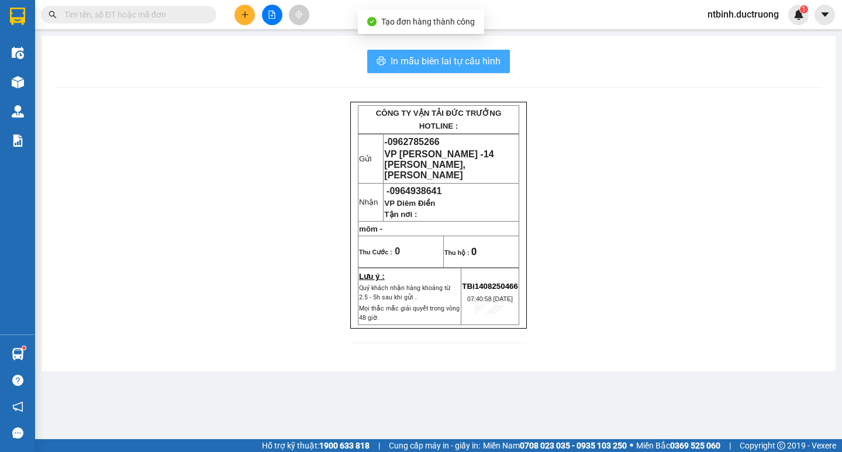
click at [419, 65] on span "In mẫu biên lai tự cấu hình" at bounding box center [446, 61] width 110 height 15
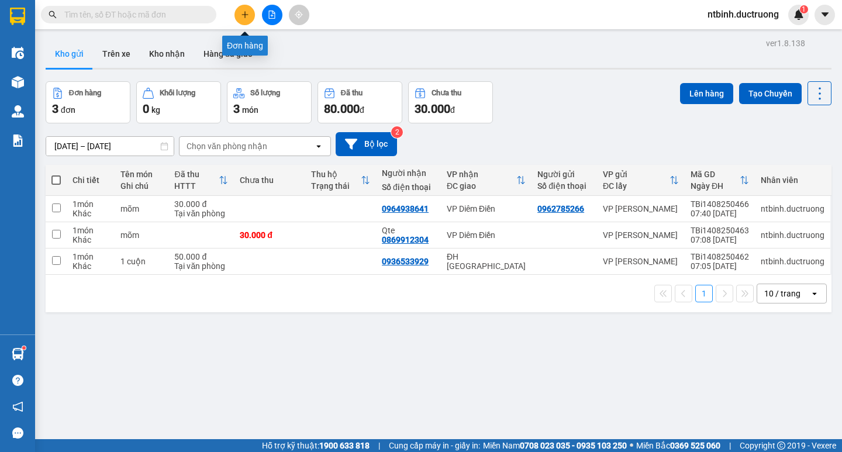
click at [253, 15] on button at bounding box center [245, 15] width 20 height 20
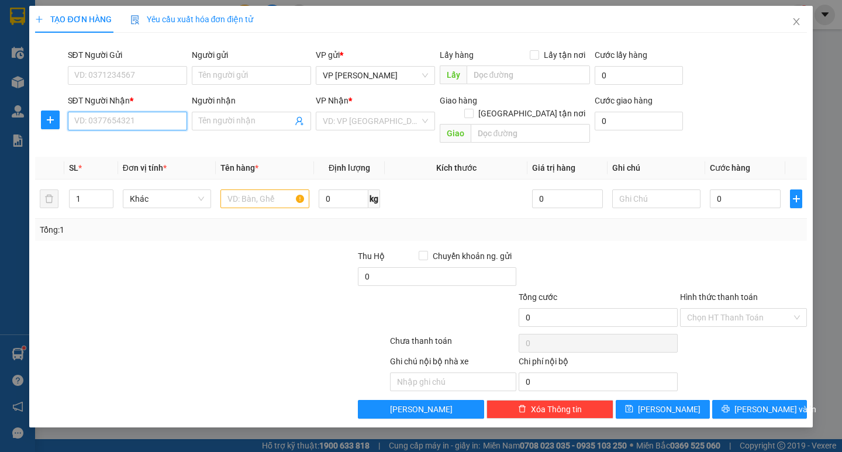
click at [140, 127] on input "SĐT Người Nhận *" at bounding box center [127, 121] width 119 height 19
type input "0974649833"
click at [410, 127] on input "search" at bounding box center [371, 121] width 97 height 18
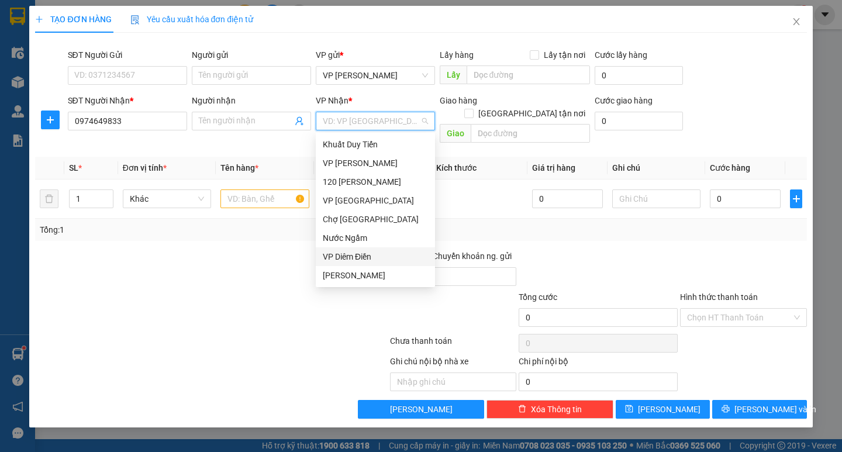
click at [363, 261] on div "VP Diêm Điền" at bounding box center [375, 256] width 105 height 13
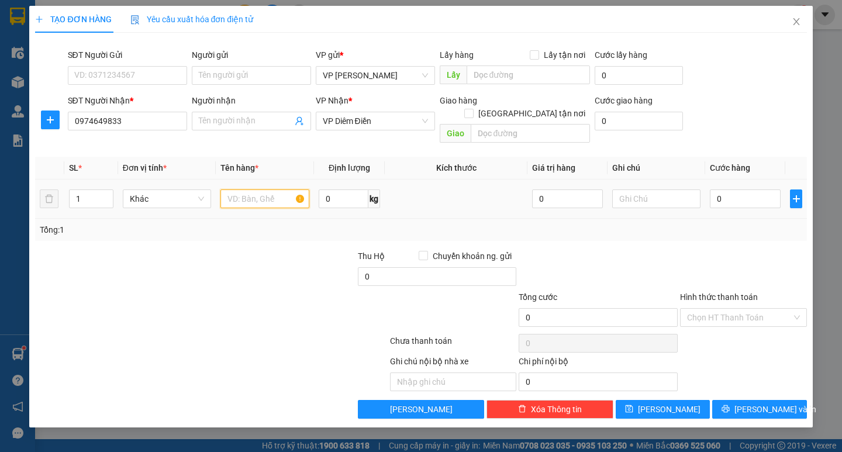
click at [258, 189] on input "text" at bounding box center [264, 198] width 88 height 19
type input "BỌC hoa"
click at [713, 189] on input "0" at bounding box center [745, 198] width 71 height 19
type input "30"
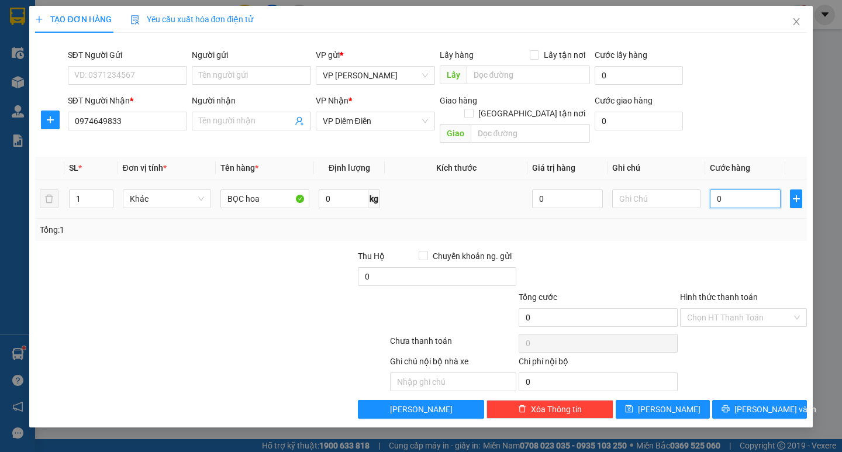
type input "30"
click at [725, 229] on div "Transit Pickup Surcharge Ids Transit Deliver Surcharge Ids Transit Deliver Surc…" at bounding box center [420, 230] width 771 height 377
type input "30.000"
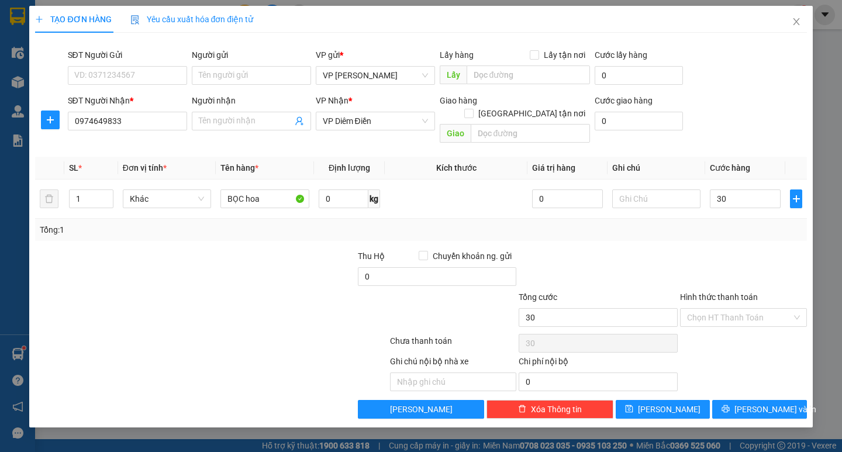
type input "30.000"
click at [268, 189] on input "BỌC hoa" at bounding box center [264, 198] width 88 height 19
type input "BỌC cây"
click at [694, 254] on div at bounding box center [743, 270] width 129 height 41
click at [794, 308] on div "Chọn HT Thanh Toán" at bounding box center [743, 317] width 127 height 19
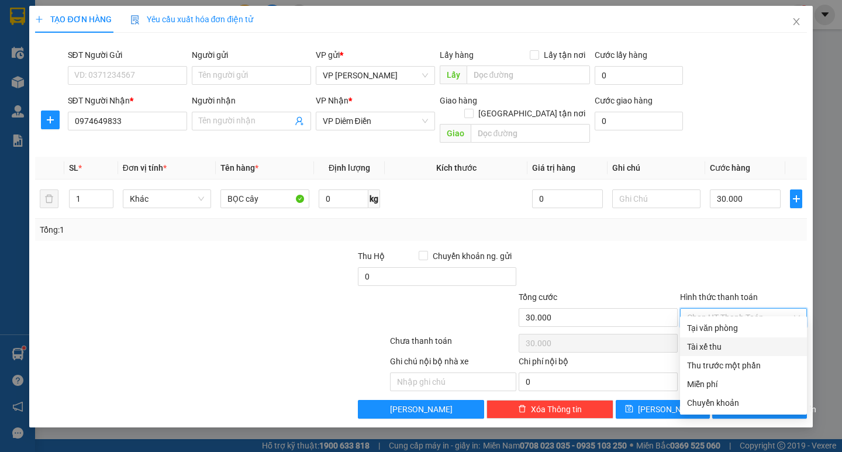
click at [761, 339] on div "Tài xế thu" at bounding box center [743, 346] width 127 height 19
type input "0"
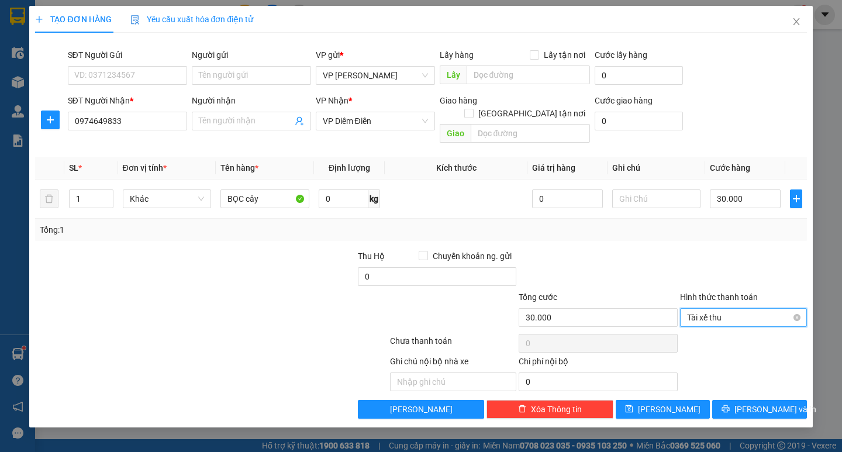
click at [804, 308] on div "Tài xế thu" at bounding box center [743, 317] width 127 height 19
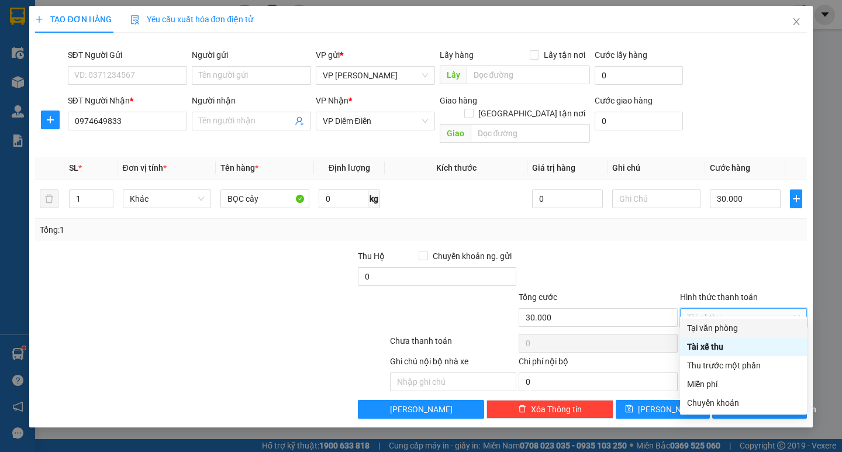
click at [778, 325] on div "Tại văn phòng" at bounding box center [743, 328] width 113 height 13
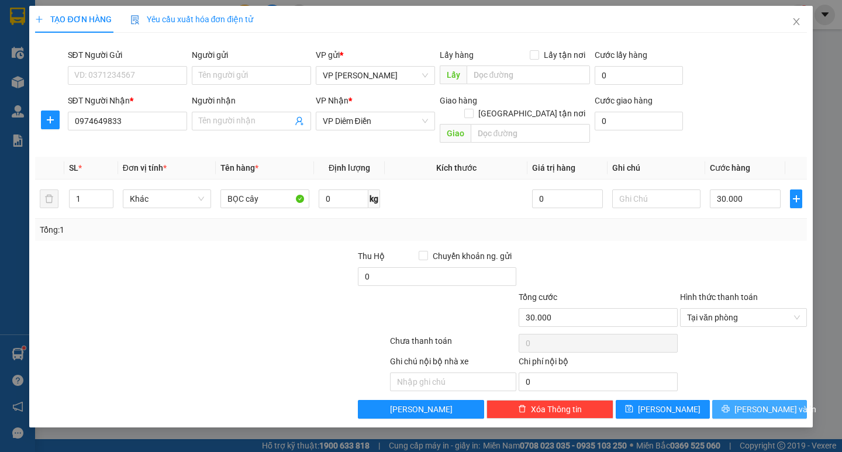
click at [773, 403] on span "[PERSON_NAME] và In" at bounding box center [776, 409] width 82 height 13
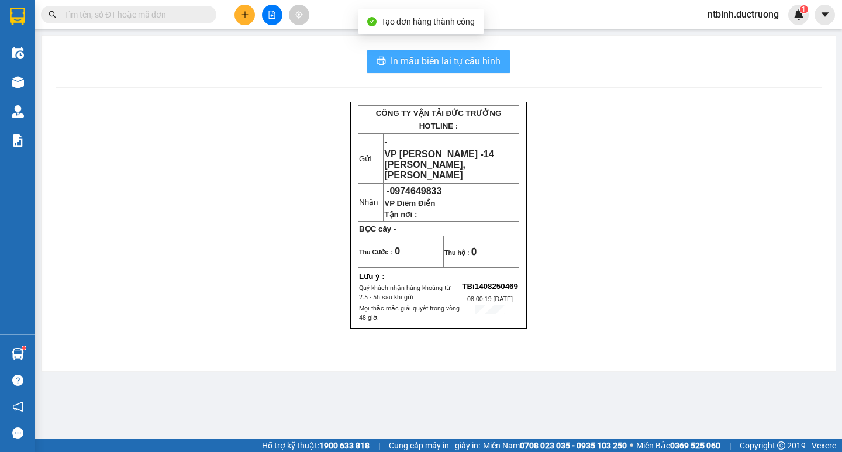
click at [451, 67] on span "In mẫu biên lai tự cấu hình" at bounding box center [446, 61] width 110 height 15
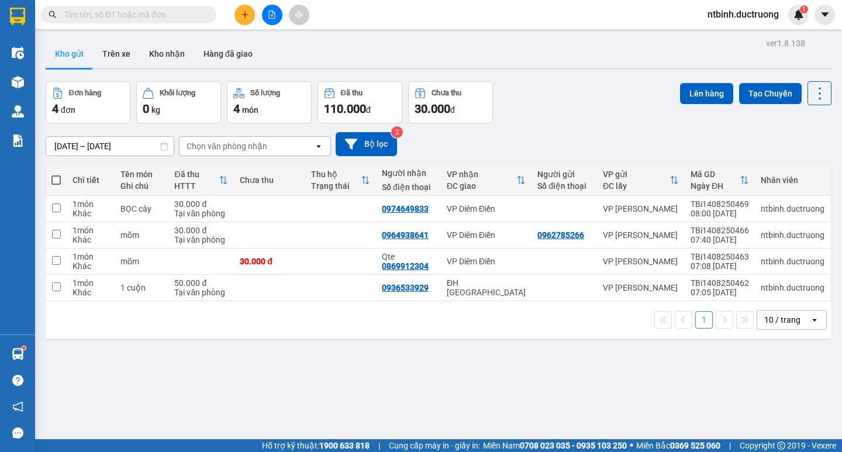
click at [56, 176] on span at bounding box center [55, 179] width 9 height 9
click at [56, 174] on input "checkbox" at bounding box center [56, 174] width 0 height 0
checkbox input "true"
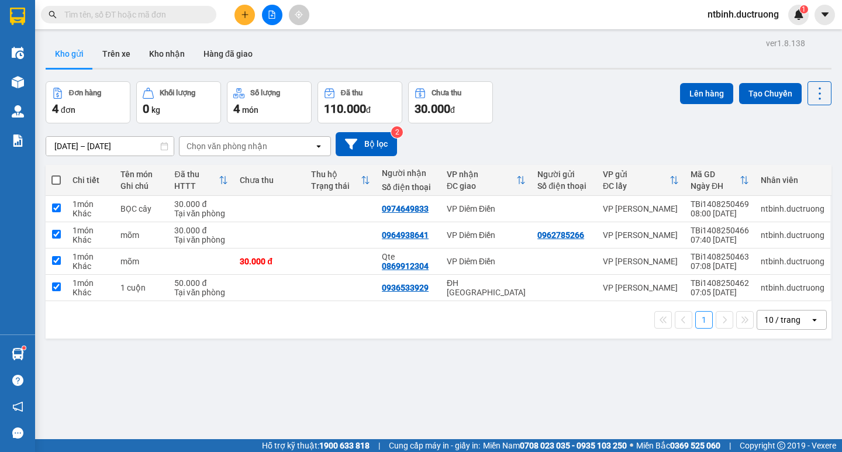
checkbox input "true"
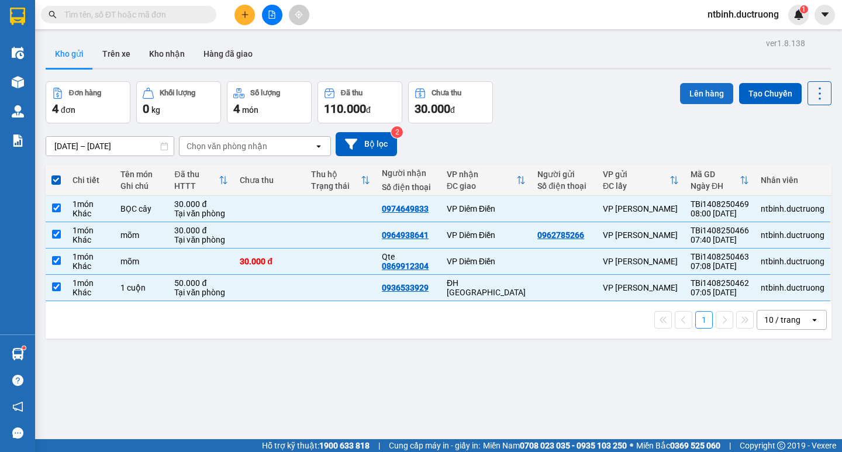
click at [685, 91] on button "Lên hàng" at bounding box center [706, 93] width 53 height 21
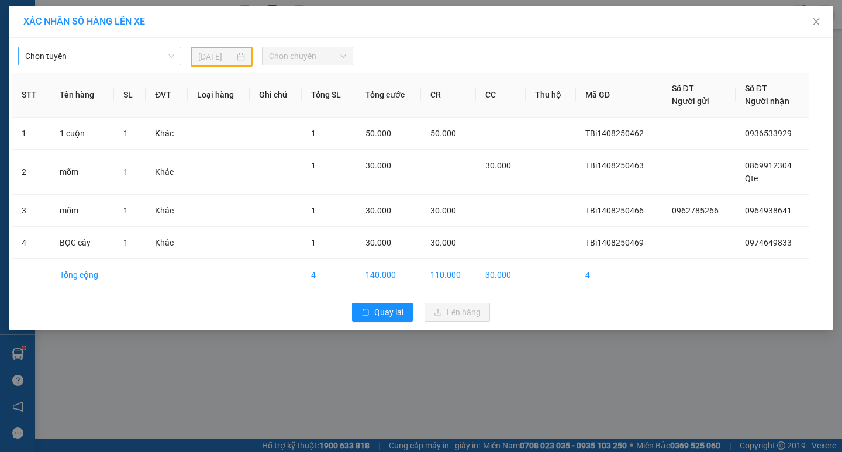
click at [139, 57] on span "Chọn tuyến" at bounding box center [99, 56] width 149 height 18
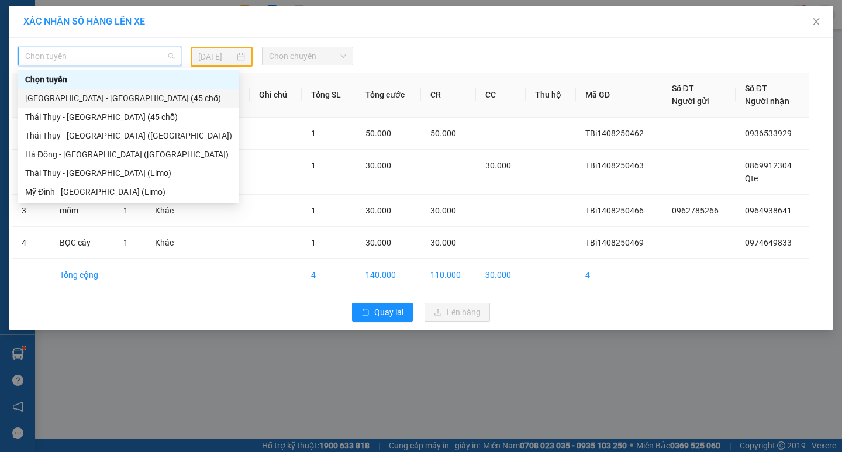
click at [135, 100] on div "[GEOGRAPHIC_DATA] - [GEOGRAPHIC_DATA] (45 chỗ)" at bounding box center [128, 98] width 207 height 13
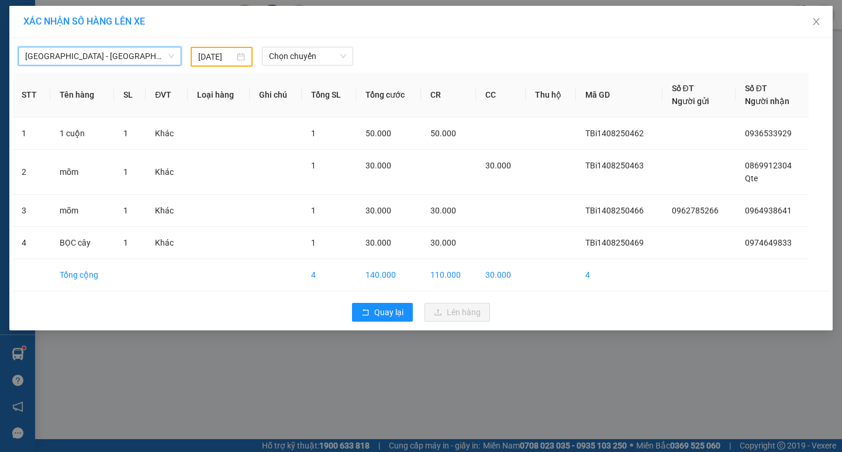
click at [232, 58] on input "[DATE]" at bounding box center [216, 56] width 37 height 13
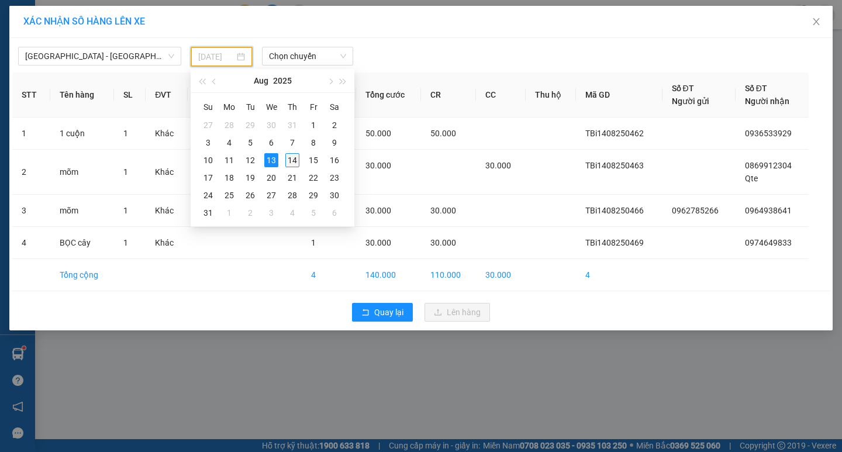
click at [288, 157] on div "14" at bounding box center [292, 160] width 14 height 14
type input "[DATE]"
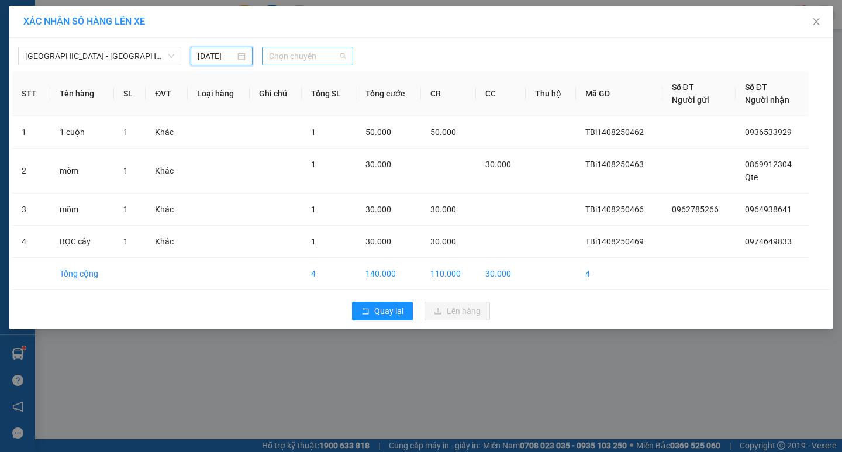
click at [348, 58] on div "Chọn chuyến" at bounding box center [307, 56] width 91 height 19
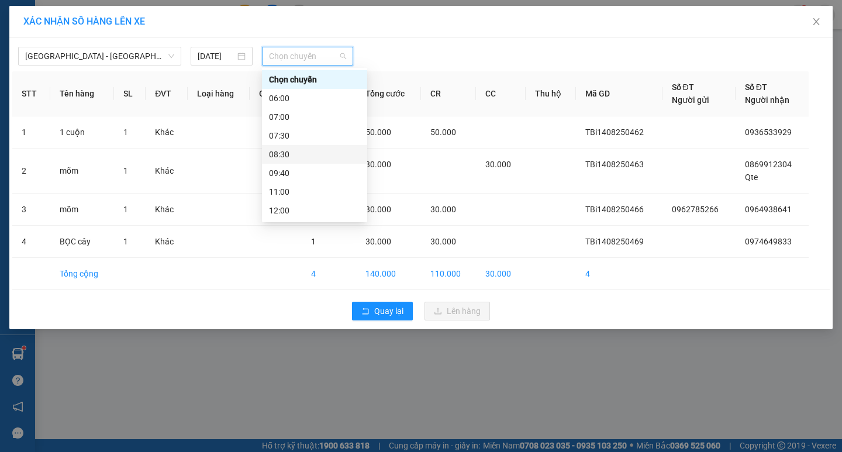
click at [304, 153] on div "08:30" at bounding box center [314, 154] width 91 height 13
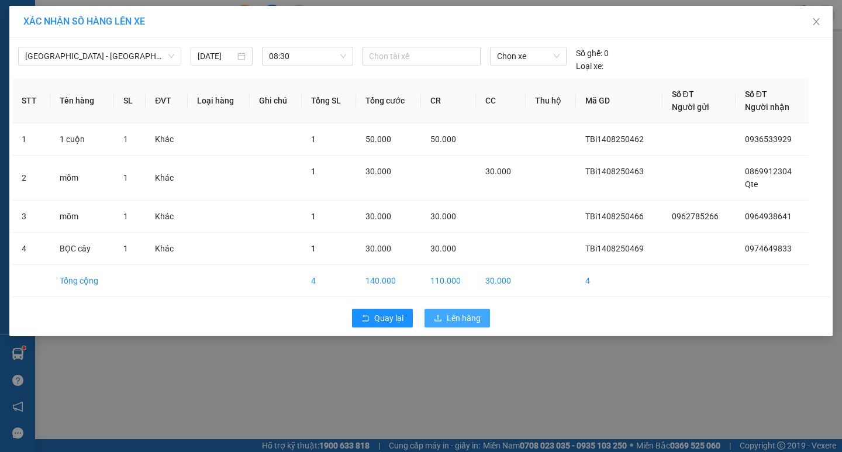
click at [447, 315] on span "Lên hàng" at bounding box center [464, 318] width 34 height 13
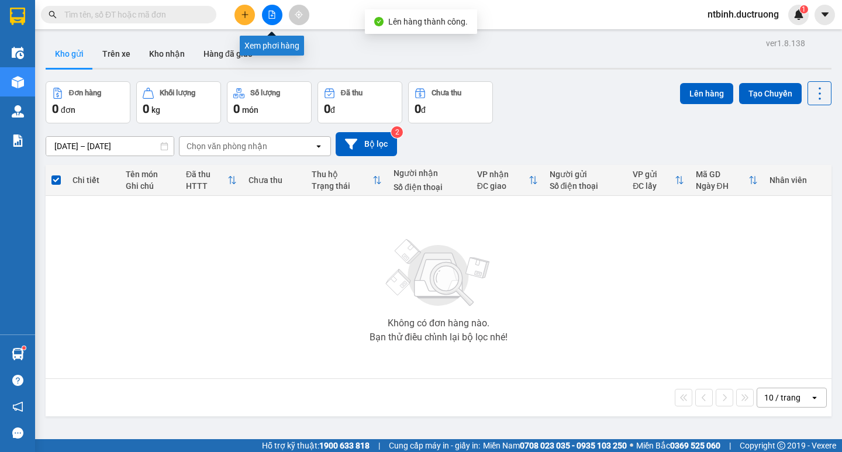
click at [277, 12] on button at bounding box center [272, 15] width 20 height 20
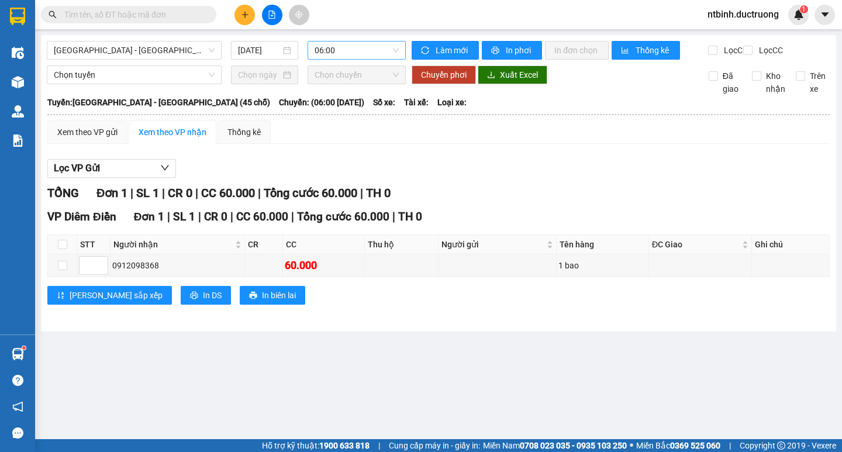
click at [384, 47] on span "06:00" at bounding box center [357, 51] width 84 height 18
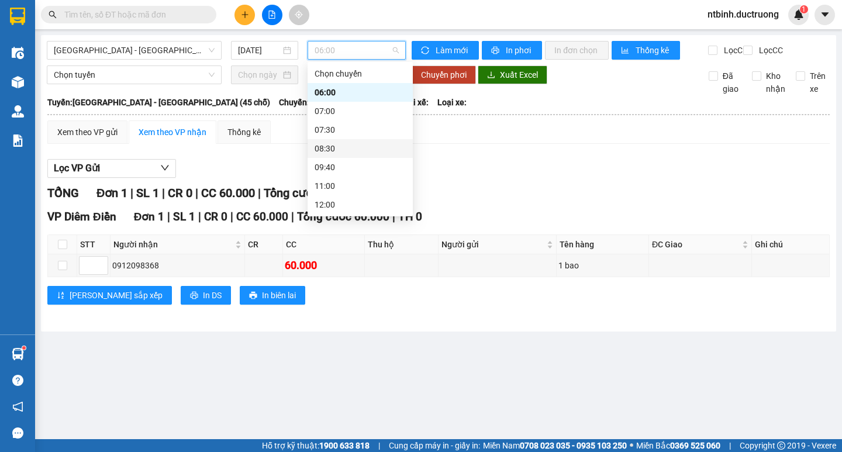
click at [353, 155] on div "08:30" at bounding box center [360, 148] width 105 height 19
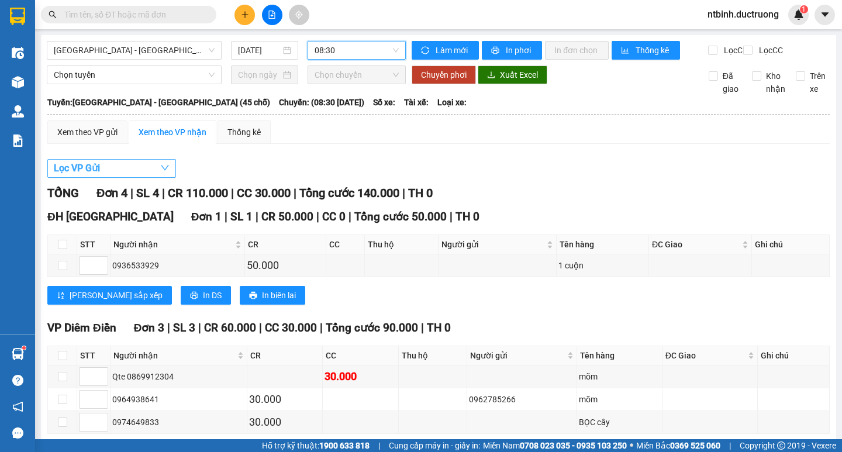
click at [161, 173] on icon "down" at bounding box center [164, 167] width 9 height 9
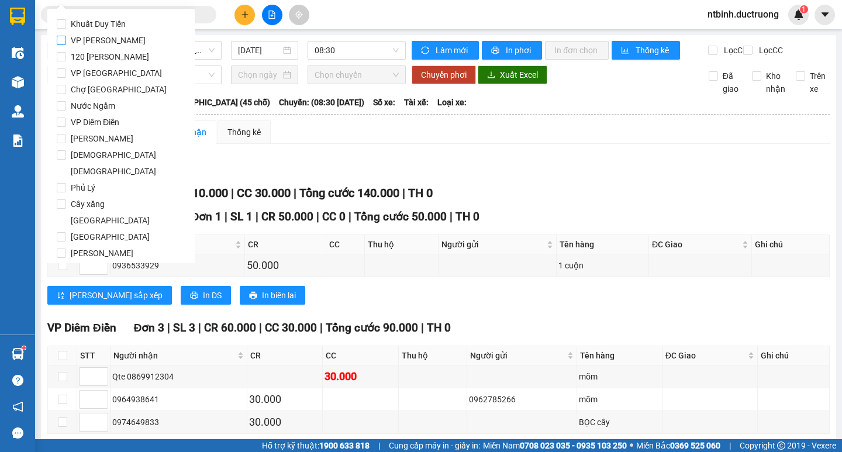
click at [115, 44] on span "VP [PERSON_NAME]" at bounding box center [108, 40] width 84 height 16
click at [66, 44] on input "VP [PERSON_NAME]" at bounding box center [61, 40] width 9 height 9
checkbox input "true"
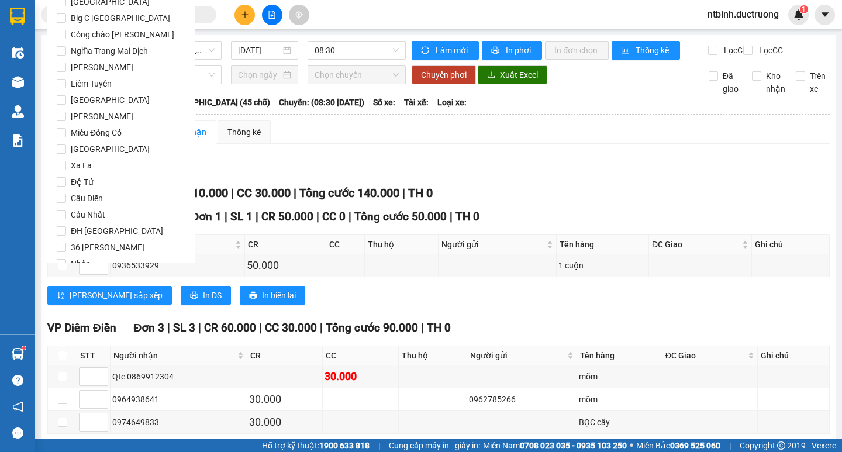
scroll to position [974, 0]
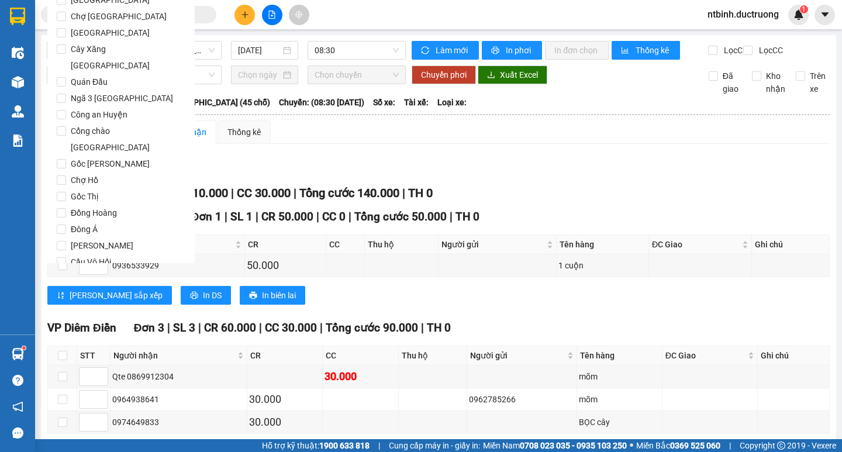
click at [72, 322] on span "Lọc" at bounding box center [72, 328] width 13 height 13
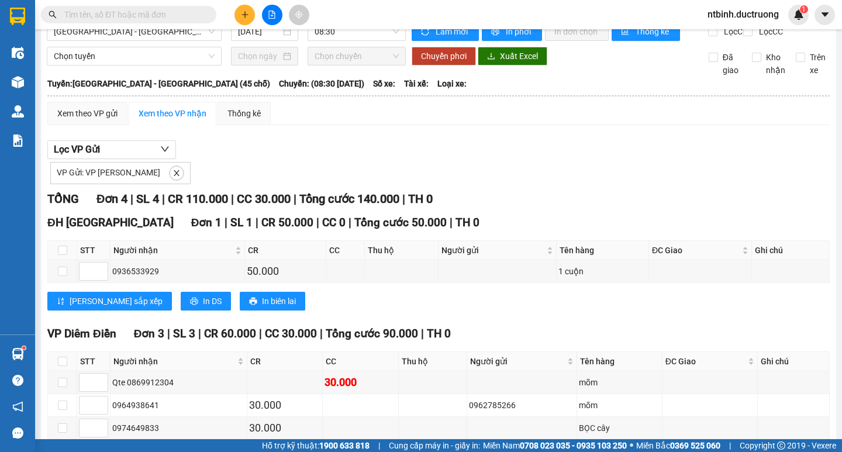
scroll to position [0, 0]
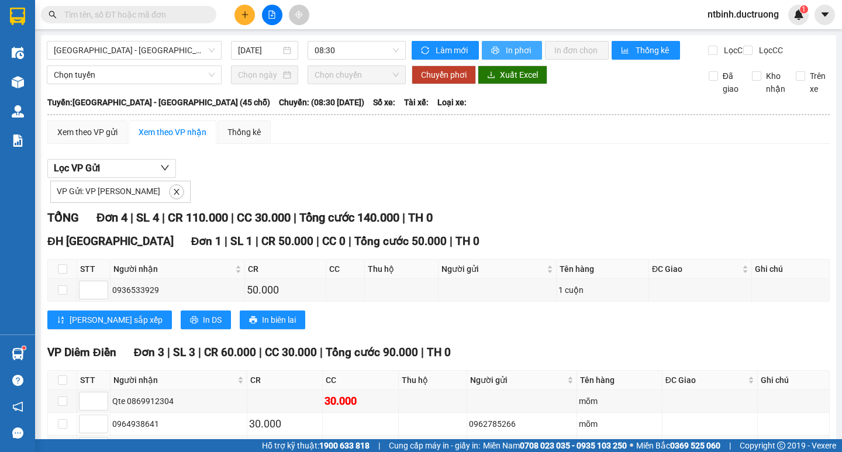
click at [527, 43] on button "In phơi" at bounding box center [512, 50] width 60 height 19
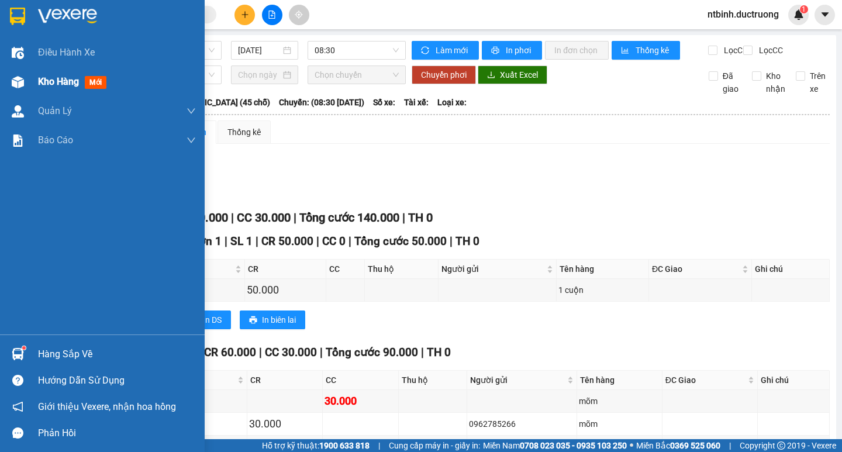
click at [0, 70] on div "Kho hàng mới" at bounding box center [102, 81] width 205 height 29
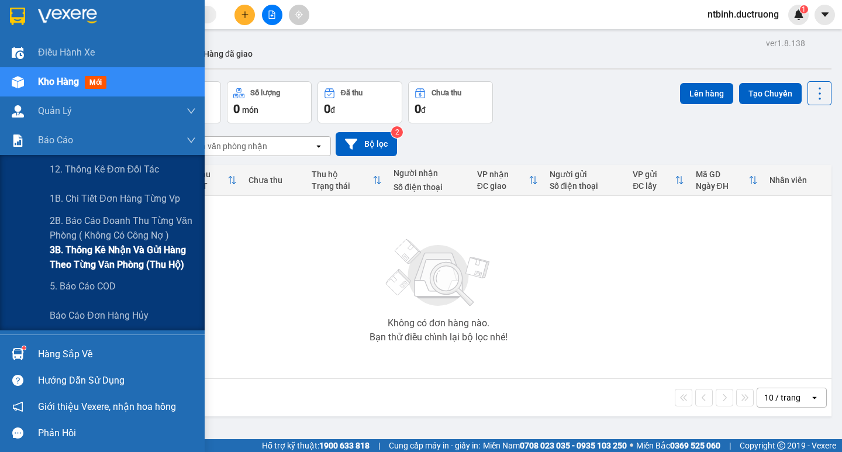
click at [40, 260] on div "3B. Thống kê nhận và gửi hàng theo từng văn phòng (thu hộ)" at bounding box center [102, 257] width 205 height 29
